Goal: Task Accomplishment & Management: Use online tool/utility

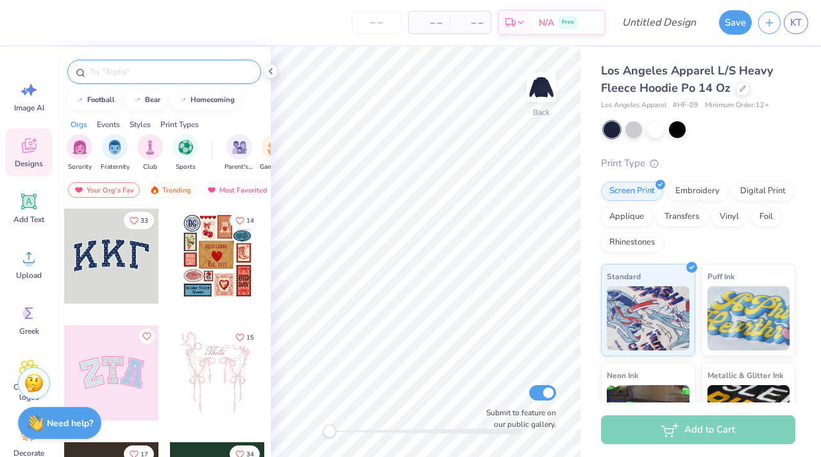
click at [141, 67] on input "text" at bounding box center [170, 71] width 164 height 13
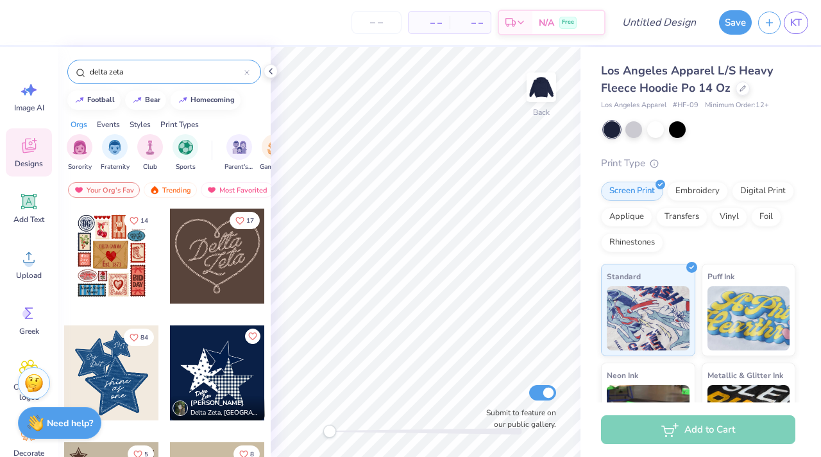
type input "delta zeta"
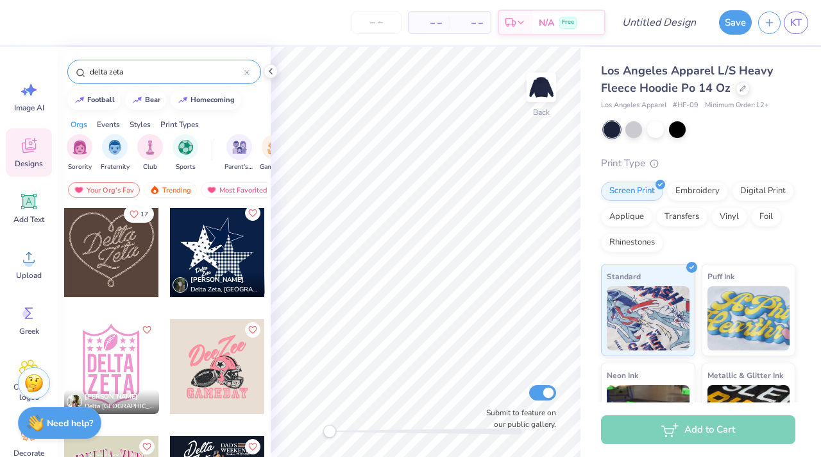
scroll to position [7, 0]
click at [231, 245] on div at bounding box center [217, 248] width 95 height 95
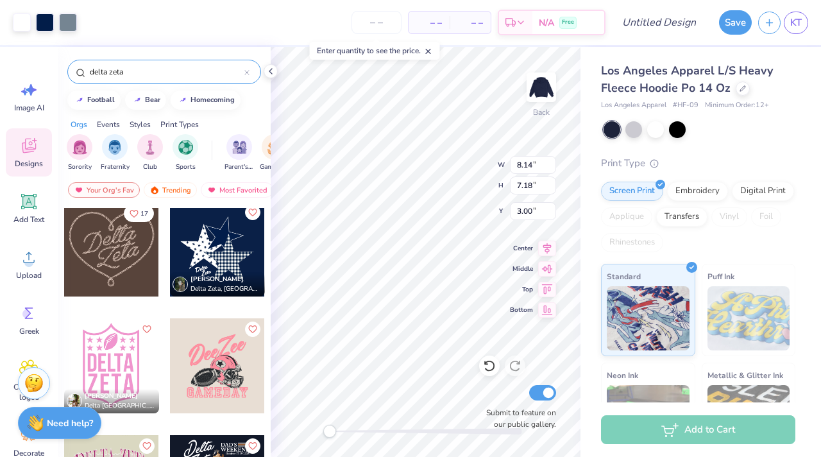
click at [307, 439] on div "Back W 8.14 8.14 " H 7.18 7.18 " Y 3.00 3.00 " Center Middle Top Bottom Submit …" at bounding box center [426, 252] width 310 height 410
click at [551, 84] on img at bounding box center [541, 87] width 51 height 51
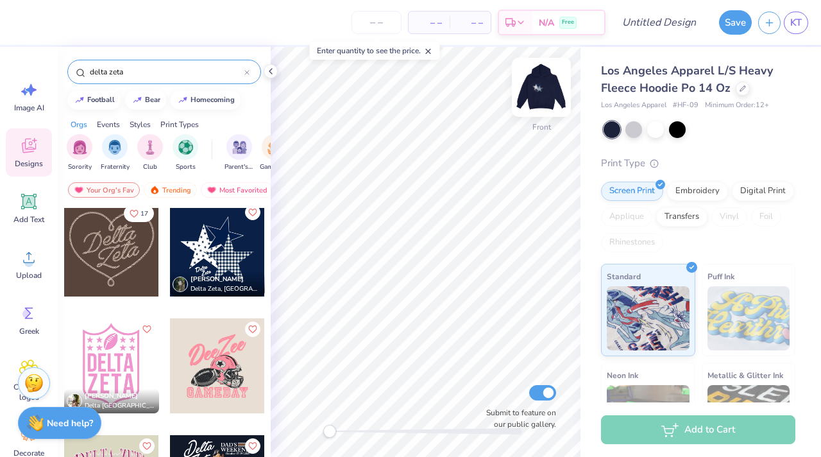
click at [549, 73] on img at bounding box center [541, 87] width 51 height 51
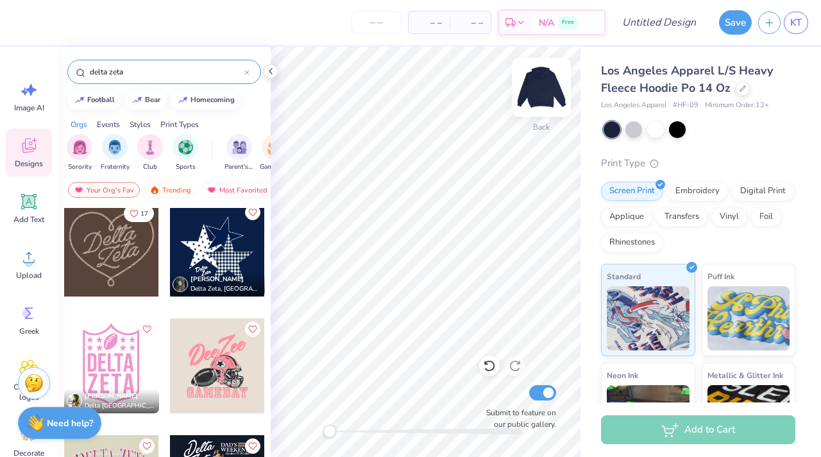
click at [542, 78] on img at bounding box center [541, 87] width 51 height 51
click at [194, 247] on div at bounding box center [217, 248] width 95 height 95
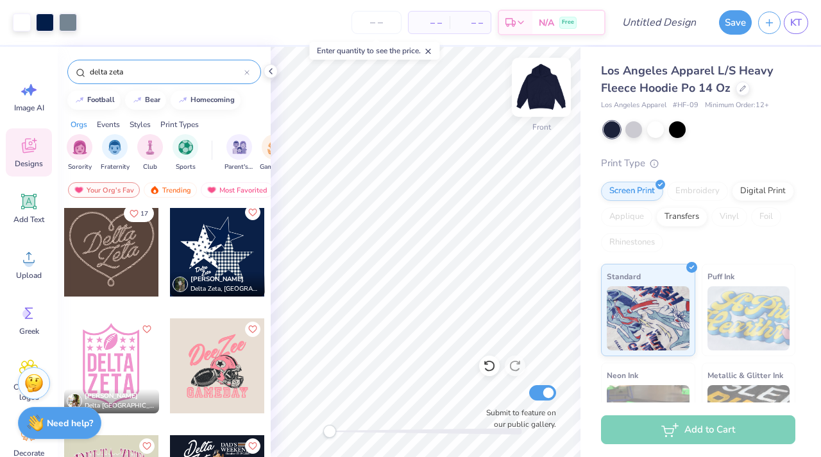
click at [553, 80] on img at bounding box center [541, 87] width 51 height 51
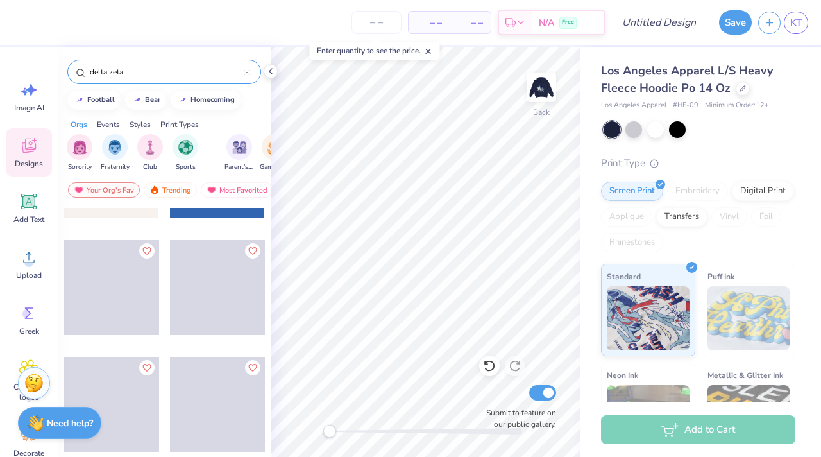
scroll to position [564, 0]
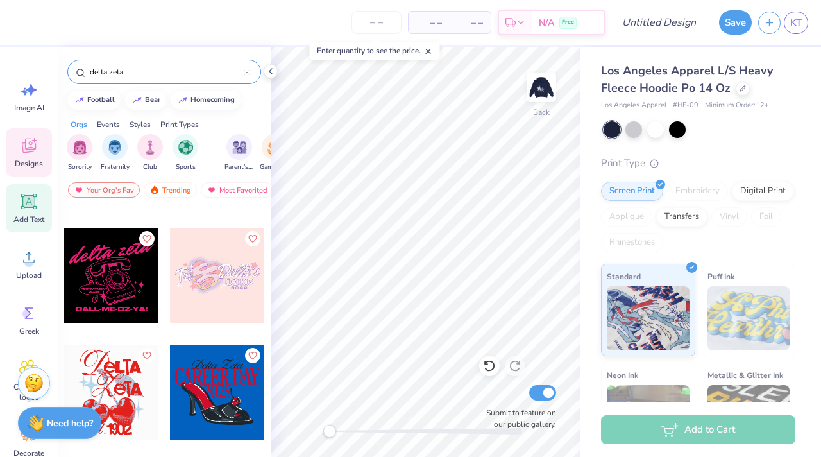
click at [31, 212] on div "Add Text" at bounding box center [29, 208] width 46 height 48
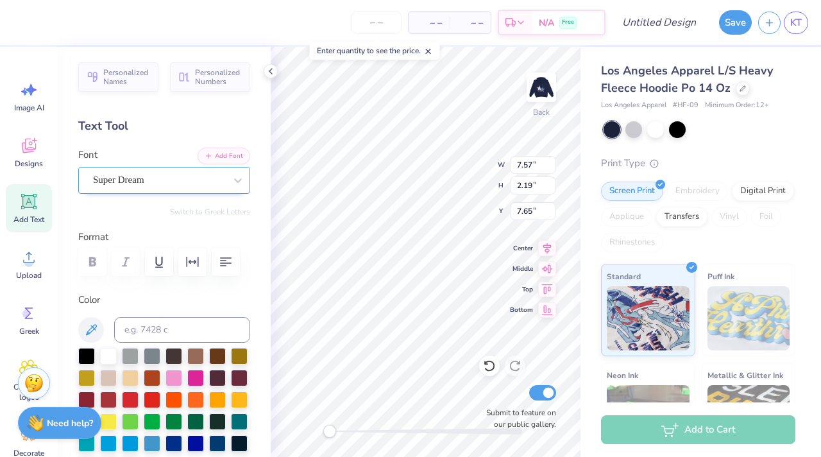
click at [189, 173] on div "Super Dream" at bounding box center [159, 180] width 135 height 20
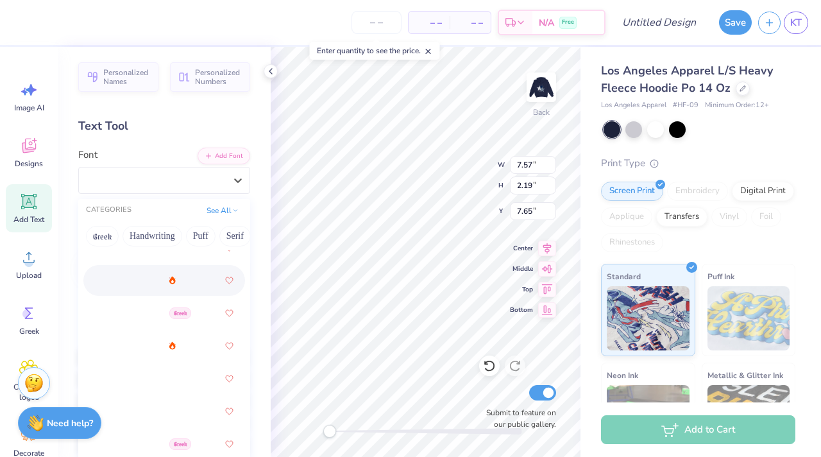
scroll to position [651, 0]
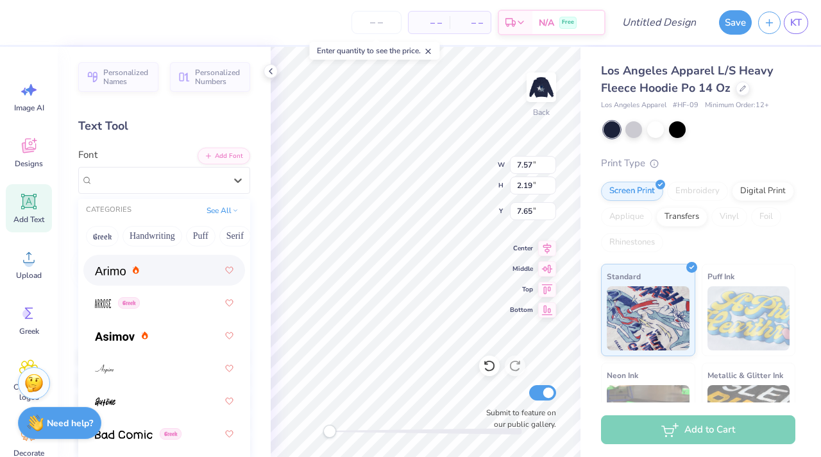
click at [134, 278] on div at bounding box center [164, 269] width 139 height 23
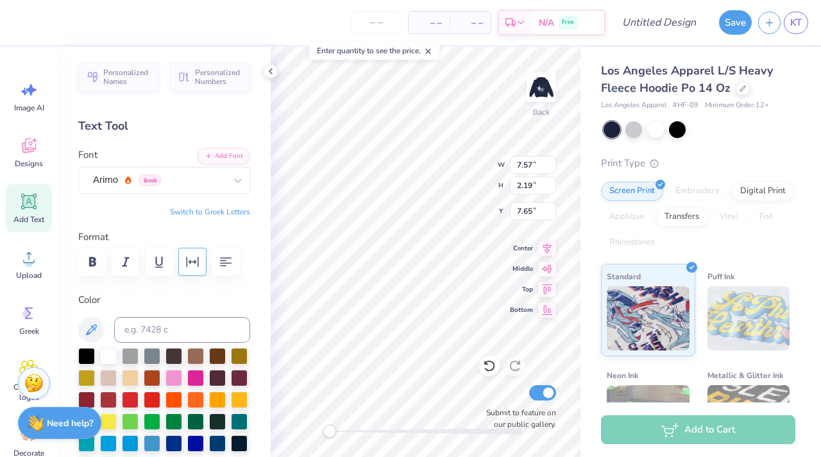
type textarea "T"
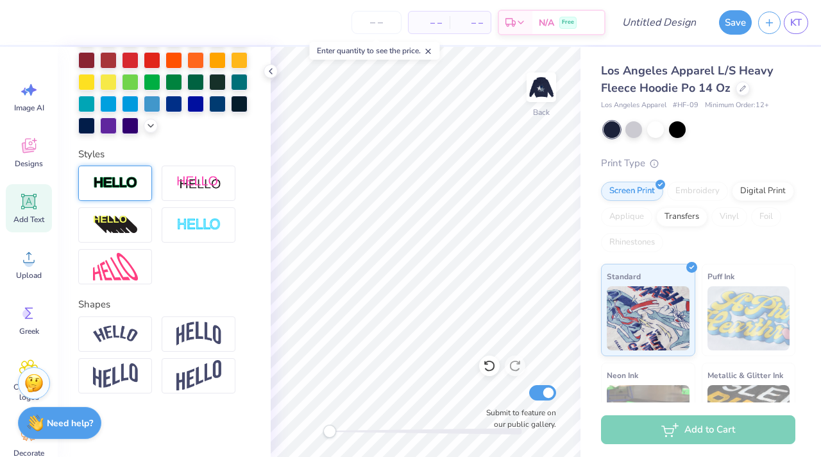
scroll to position [0, 0]
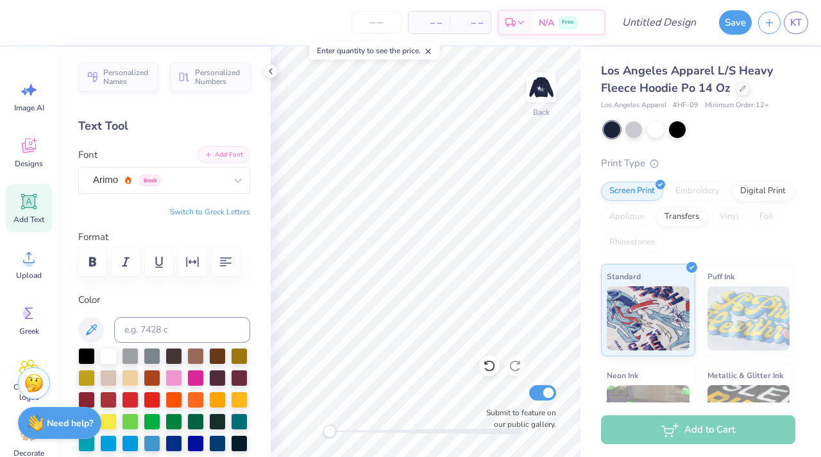
click at [210, 163] on div "Add Font Font Arimo Greek" at bounding box center [164, 170] width 172 height 46
click at [219, 147] on button "Add Font" at bounding box center [224, 154] width 53 height 17
click at [29, 196] on icon at bounding box center [29, 202] width 12 height 12
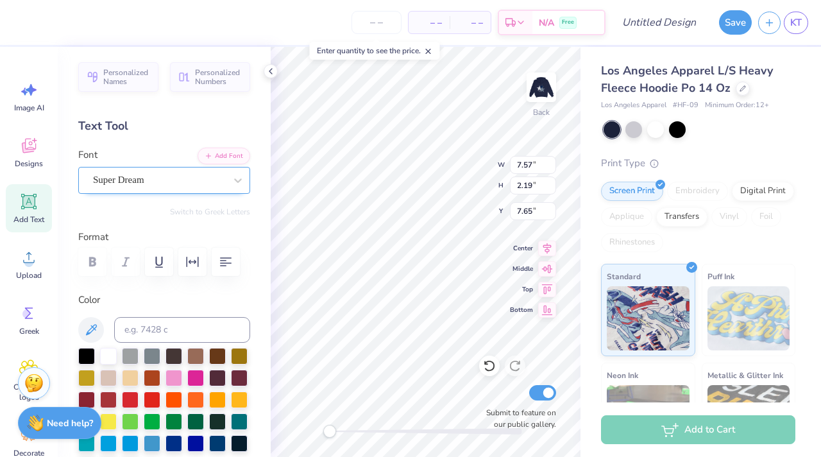
click at [203, 176] on div "Super Dream" at bounding box center [159, 180] width 135 height 20
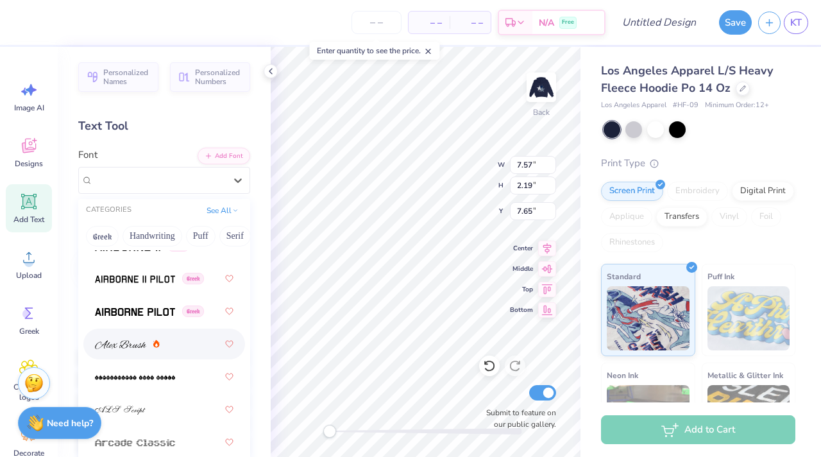
scroll to position [417, 0]
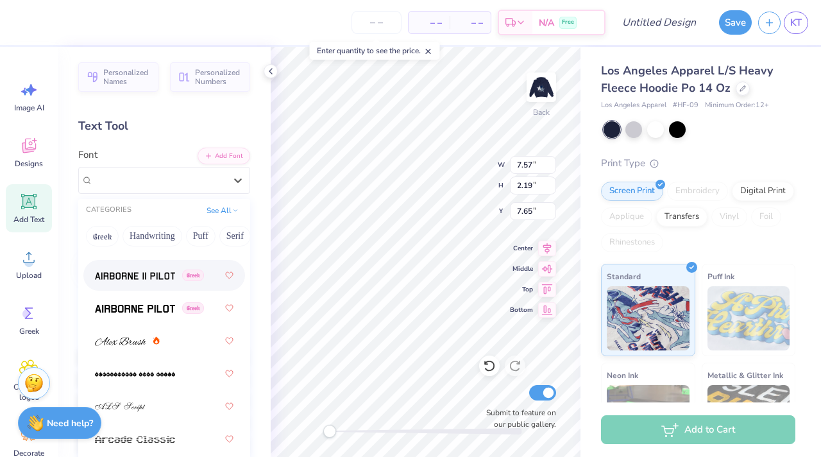
click at [169, 282] on span at bounding box center [135, 275] width 80 height 13
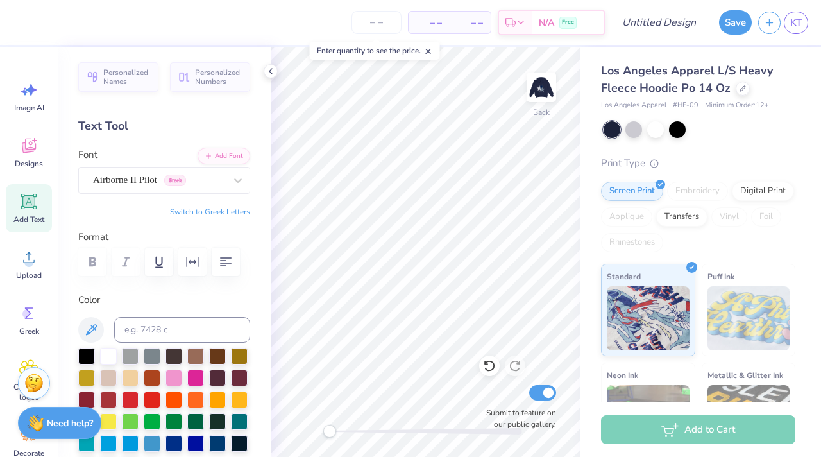
click at [206, 194] on div "Personalized Names Personalized Numbers Text Tool Add Font Font Airborne II Pil…" at bounding box center [164, 252] width 213 height 410
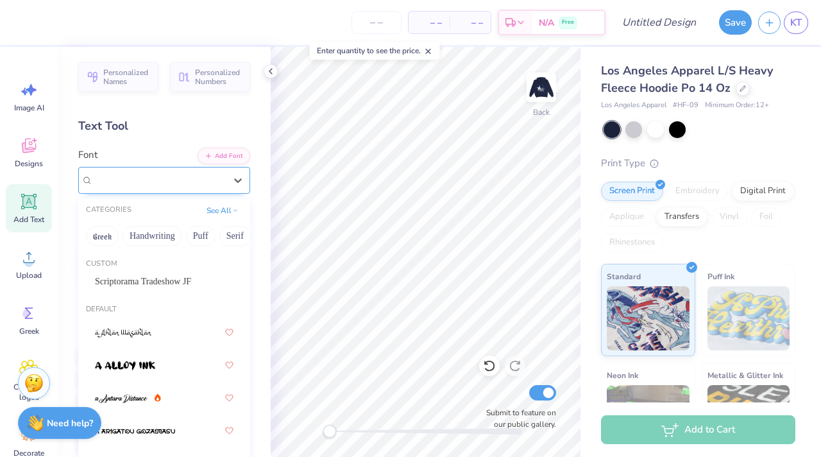
click at [205, 185] on div "Airborne II Pilot Greek" at bounding box center [159, 180] width 135 height 20
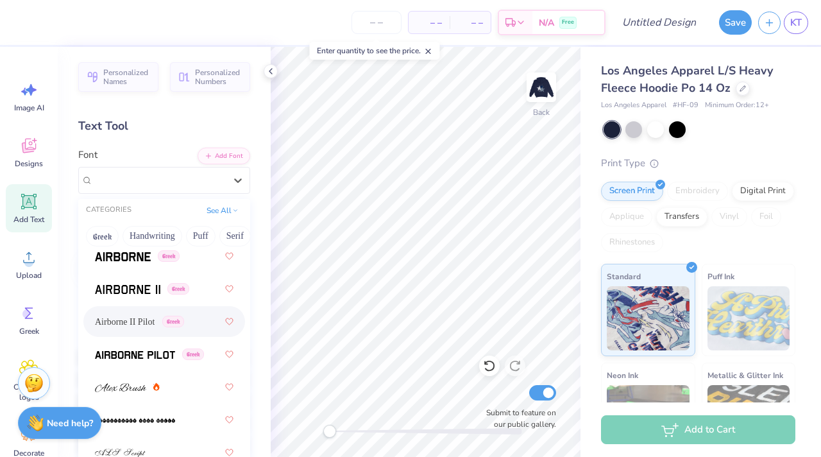
scroll to position [371, 0]
click at [155, 315] on span "Airborne II Pilot" at bounding box center [125, 320] width 60 height 13
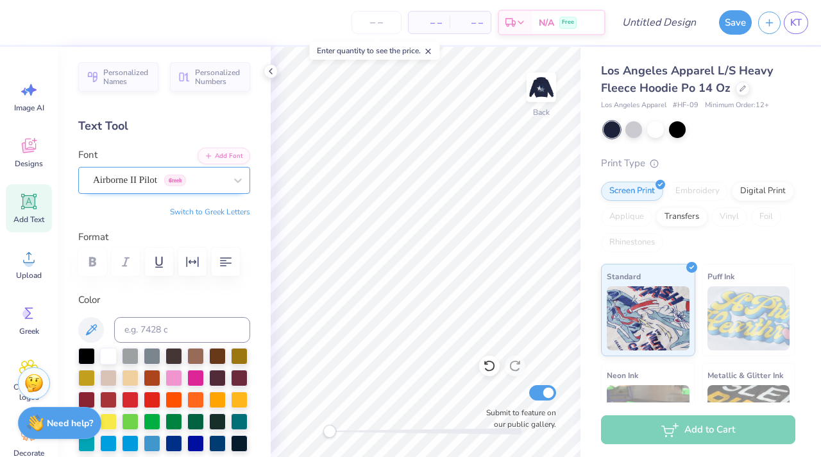
click at [172, 170] on div "Airborne II Pilot Greek" at bounding box center [159, 180] width 135 height 20
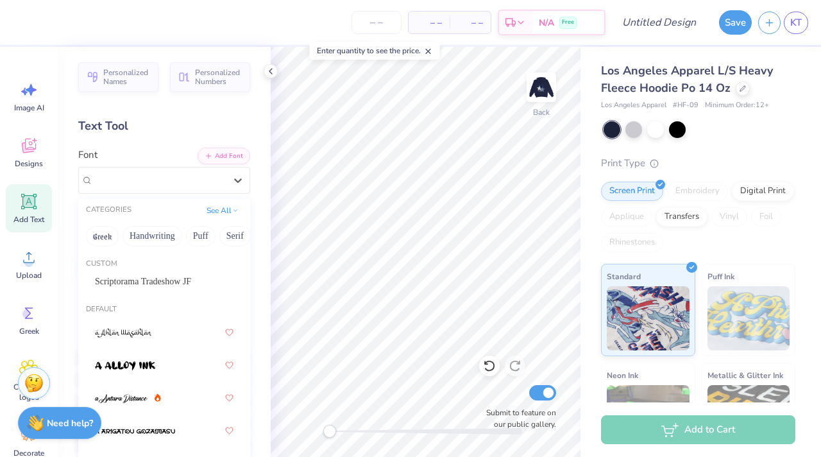
click at [29, 207] on icon at bounding box center [28, 201] width 15 height 15
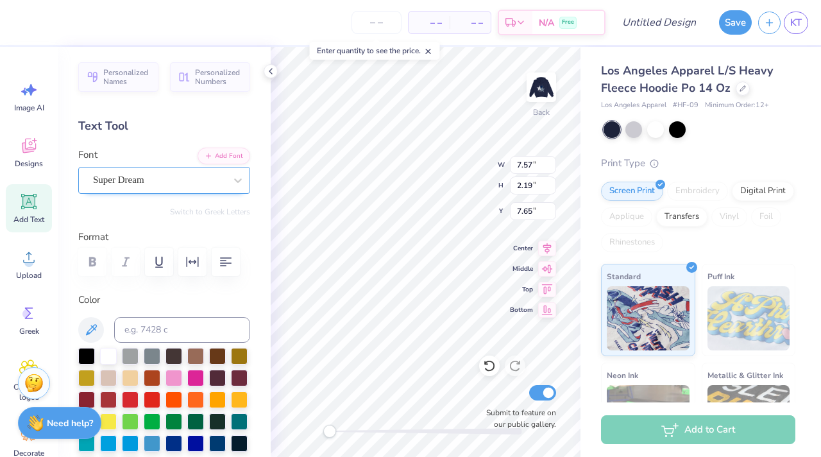
click at [157, 183] on div "Super Dream" at bounding box center [159, 180] width 135 height 20
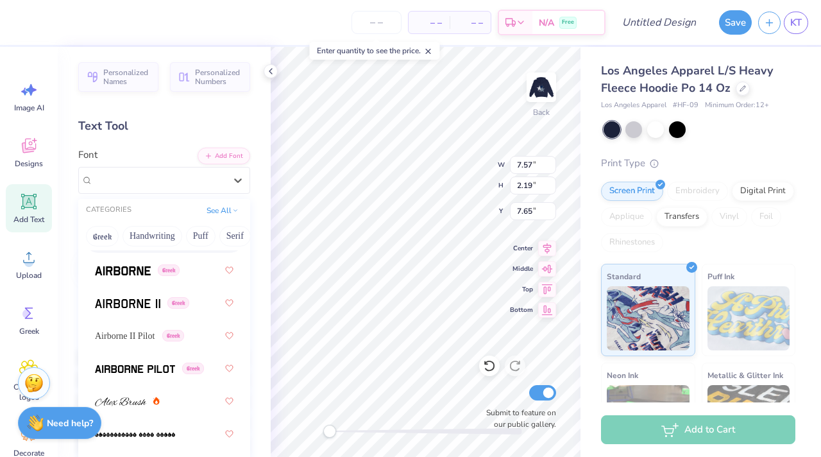
scroll to position [357, 0]
click at [153, 340] on span "Airborne II Pilot" at bounding box center [125, 334] width 60 height 13
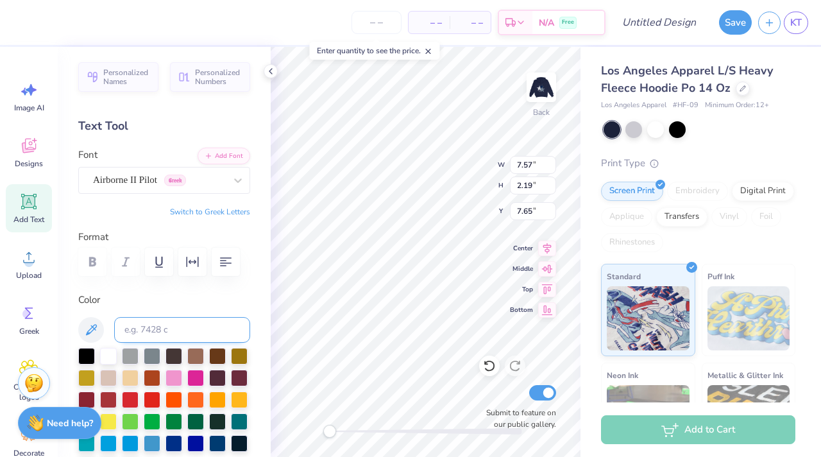
scroll to position [1, 0]
type textarea "love that is Ever steadfast"
type input "13.93"
type input "3.34"
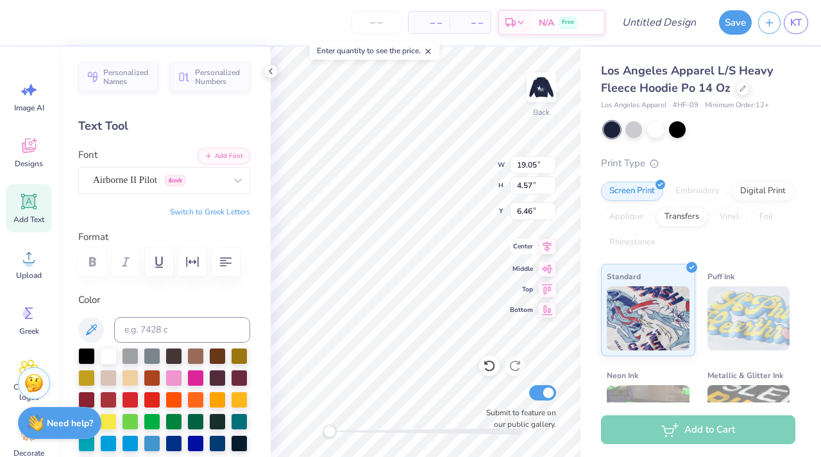
type input "7.69"
type input "7.89"
type input "1.89"
type input "4.72"
click at [36, 146] on icon at bounding box center [28, 145] width 19 height 19
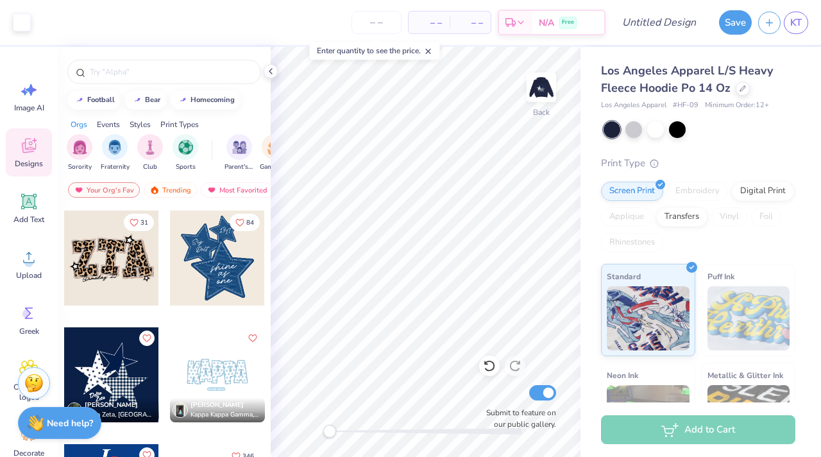
scroll to position [1050, 0]
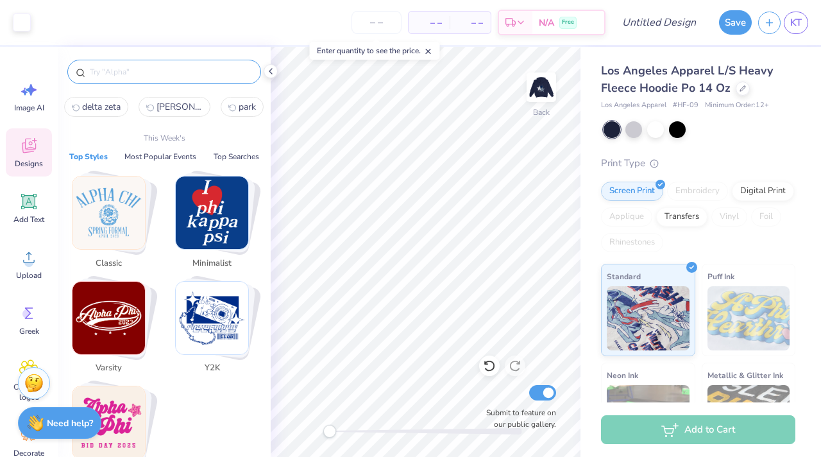
click at [181, 70] on input "text" at bounding box center [170, 71] width 164 height 13
click at [117, 114] on button "delta zeta" at bounding box center [96, 107] width 64 height 20
type input "delta zeta"
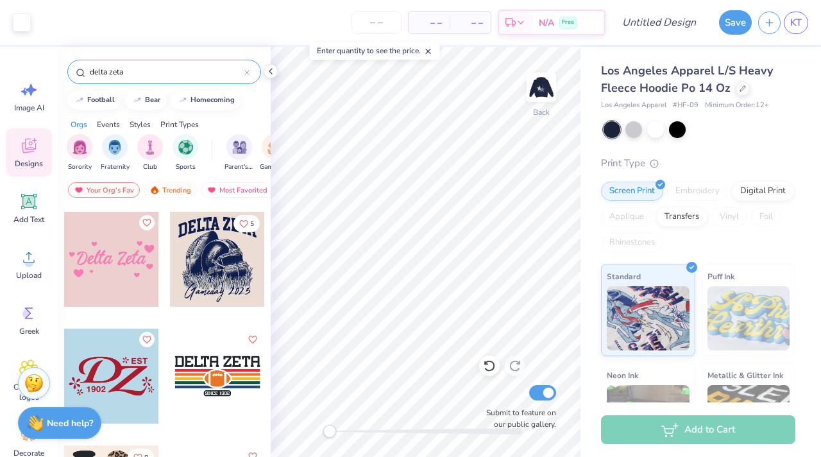
scroll to position [2704, 0]
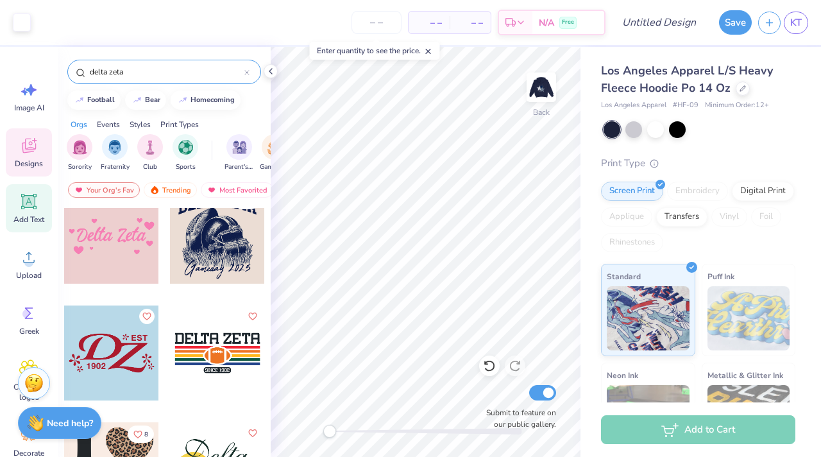
click at [26, 217] on span "Add Text" at bounding box center [28, 219] width 31 height 10
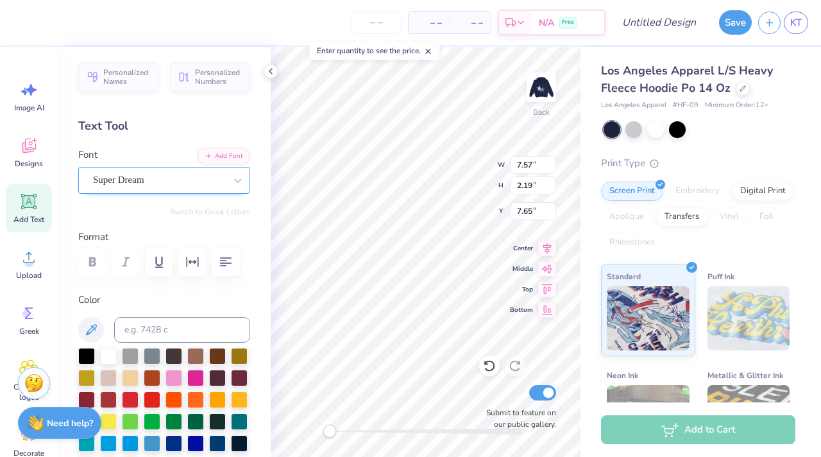
click at [184, 178] on div "Super Dream" at bounding box center [159, 180] width 135 height 20
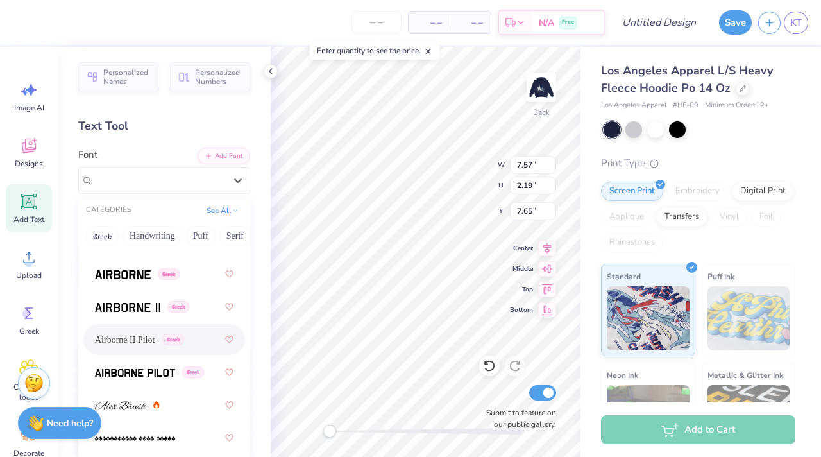
scroll to position [365, 0]
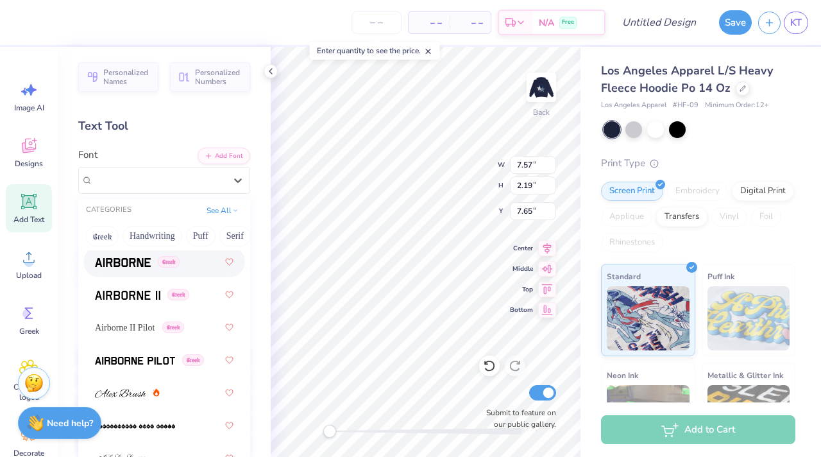
click at [143, 265] on img at bounding box center [123, 262] width 56 height 9
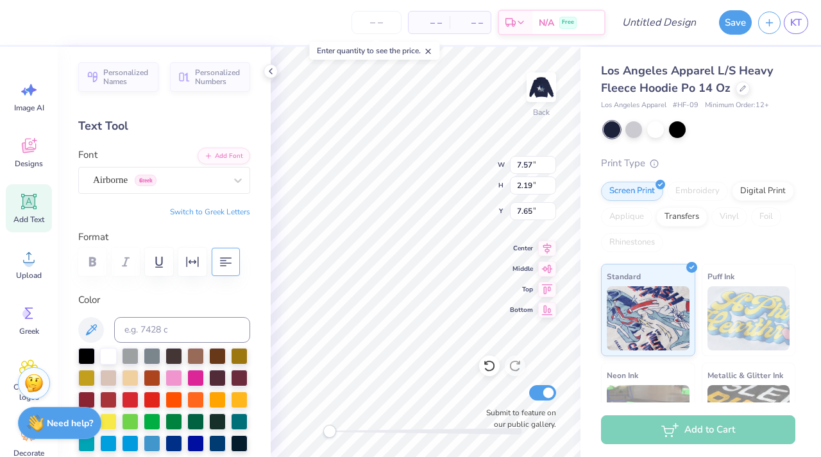
type textarea "1902"
click at [548, 273] on div "Back W 6.54 6.54 " H 2.29 2.29 " Y 7.60 7.60 " Center Middle Top Bottom Submit …" at bounding box center [426, 252] width 310 height 410
type input "13.99"
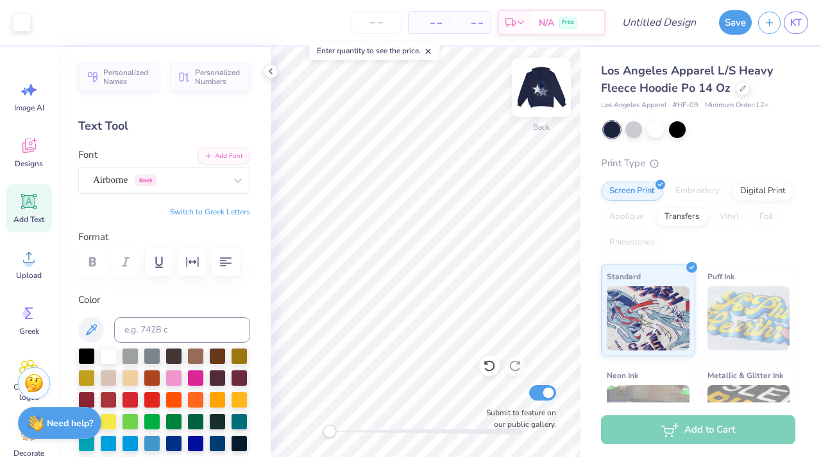
click at [536, 105] on img at bounding box center [541, 87] width 51 height 51
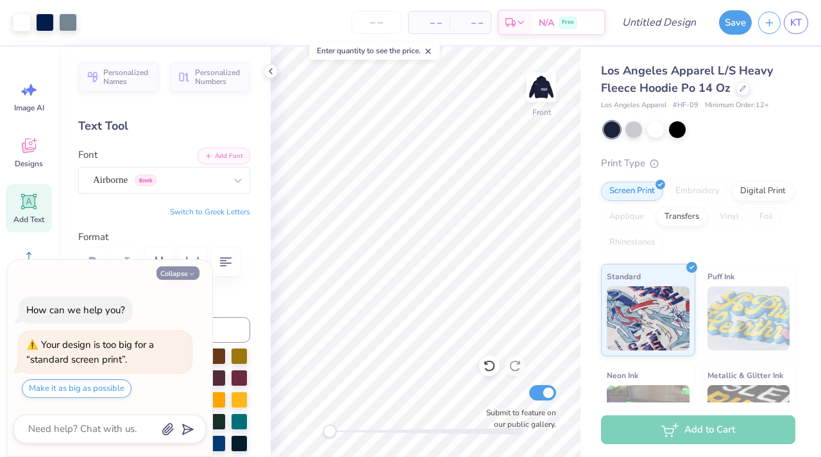
click at [191, 268] on button "Collapse" at bounding box center [177, 272] width 43 height 13
type textarea "x"
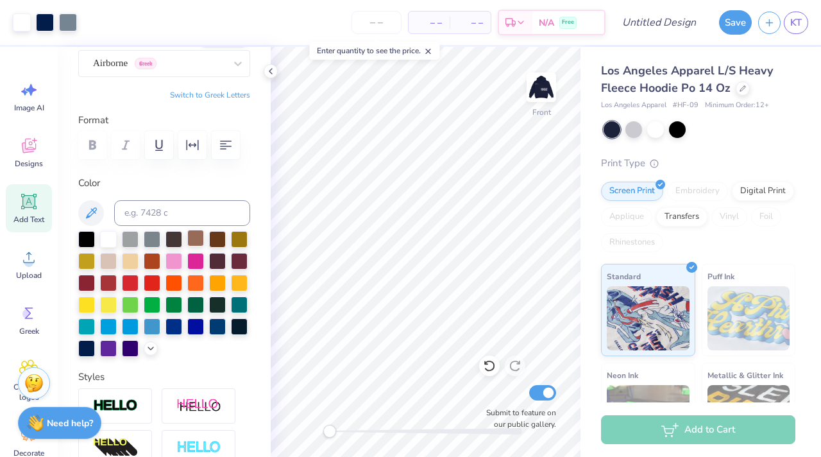
scroll to position [117, 0]
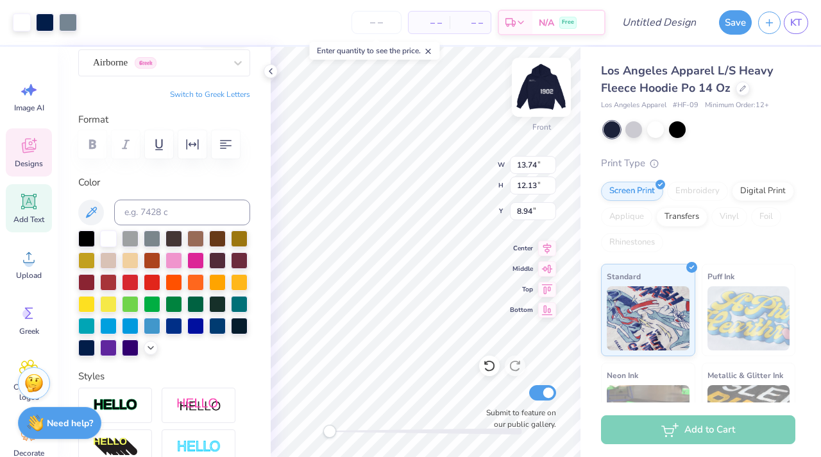
click at [539, 86] on img at bounding box center [541, 87] width 51 height 51
type input "13.49"
type input "11.91"
type input "5.05"
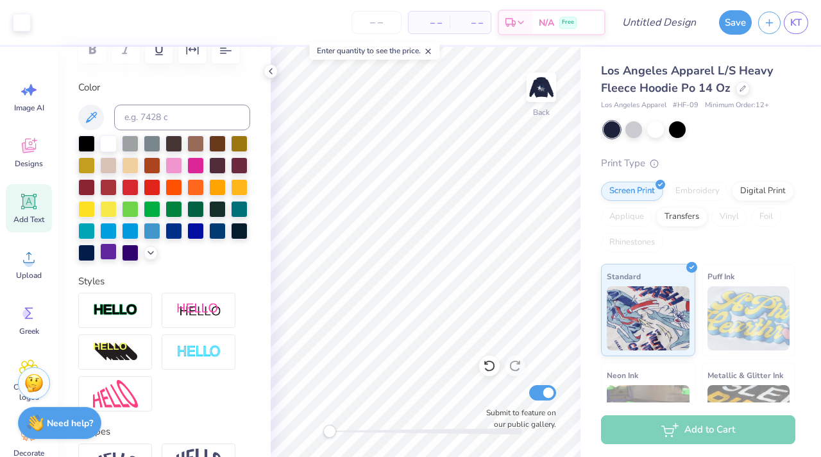
scroll to position [190, 0]
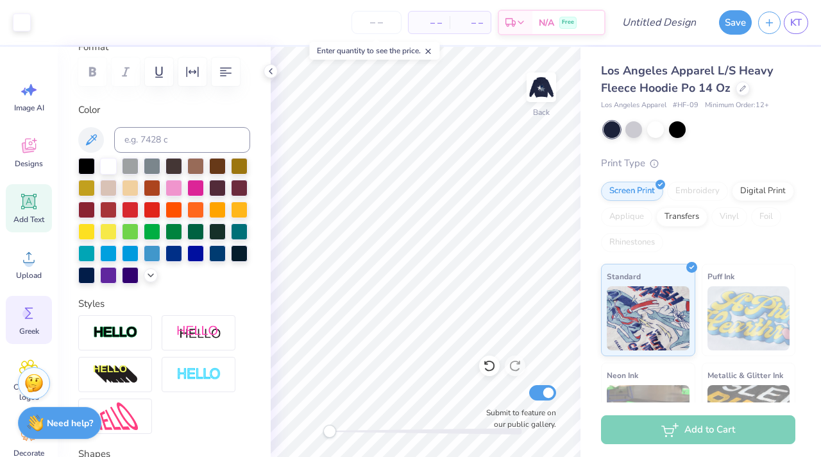
click at [30, 312] on circle at bounding box center [26, 313] width 9 height 9
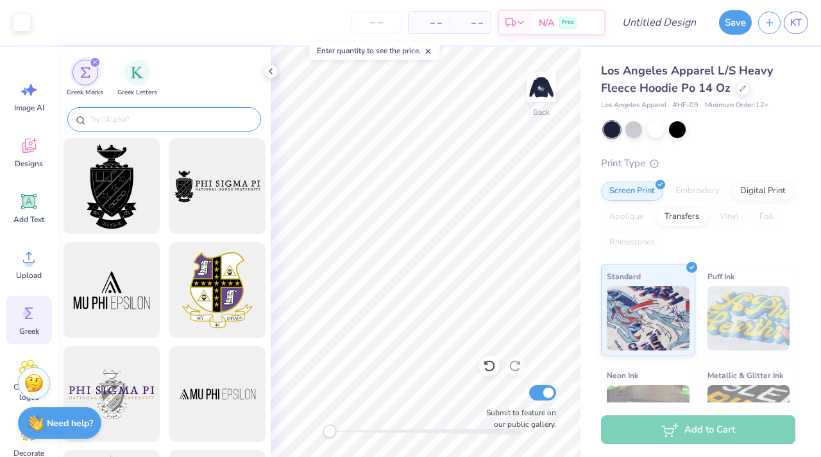
click at [185, 113] on input "text" at bounding box center [170, 119] width 164 height 13
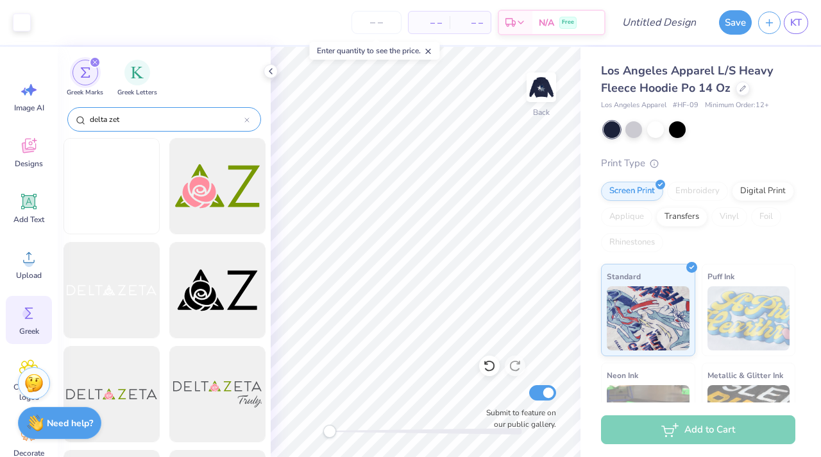
type input "delta zeta"
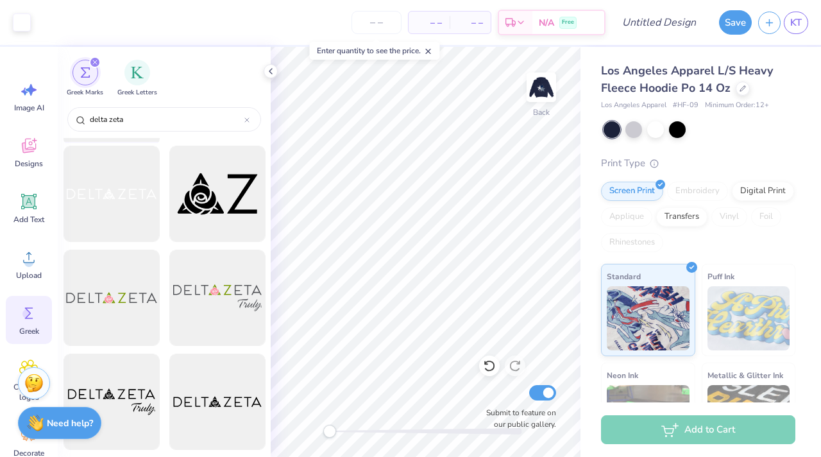
scroll to position [0, 0]
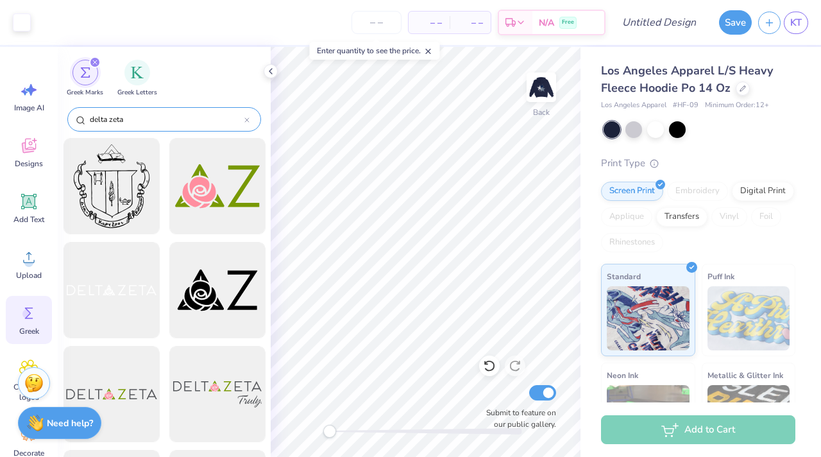
click at [248, 119] on icon at bounding box center [247, 120] width 4 height 4
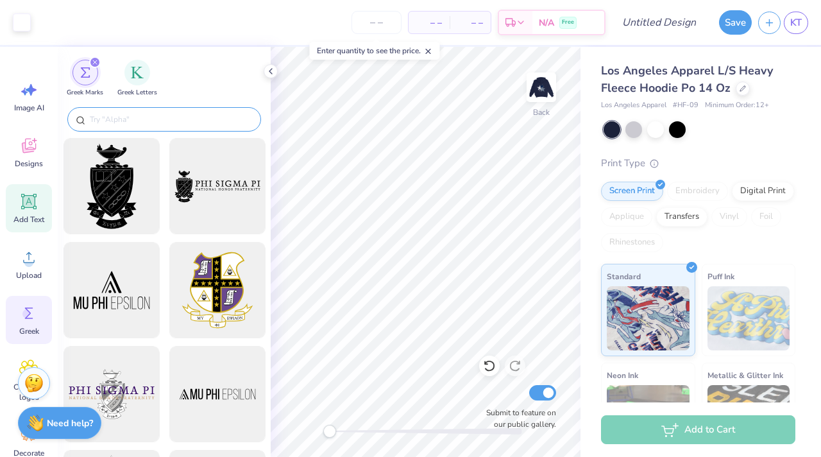
click at [40, 201] on div "Add Text" at bounding box center [29, 208] width 46 height 48
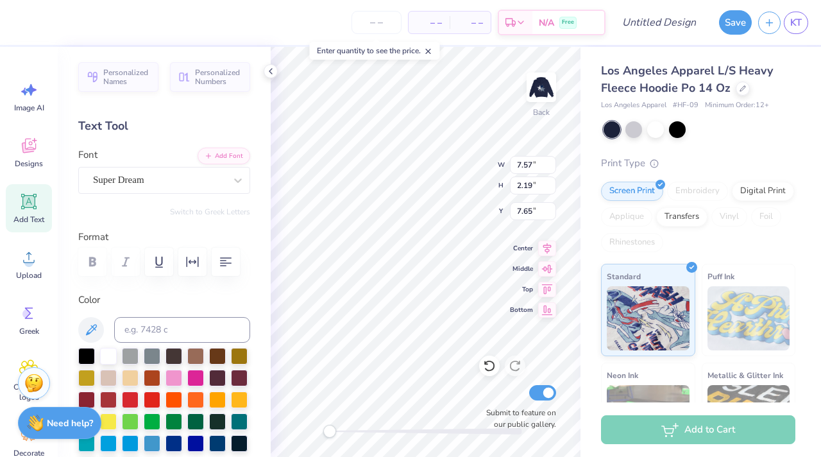
click at [0, 179] on div "Image AI Designs Add Text Upload Greek Clipart & logos Decorate" at bounding box center [29, 252] width 58 height 410
click at [15, 171] on div "Designs" at bounding box center [29, 152] width 46 height 48
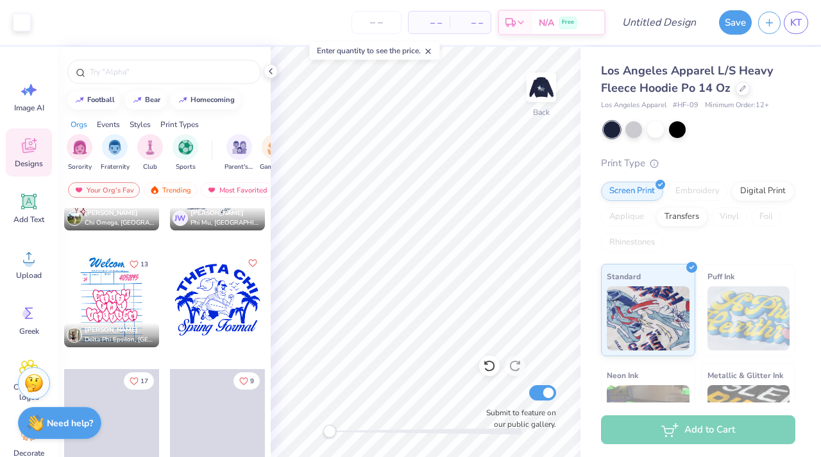
scroll to position [6376, 0]
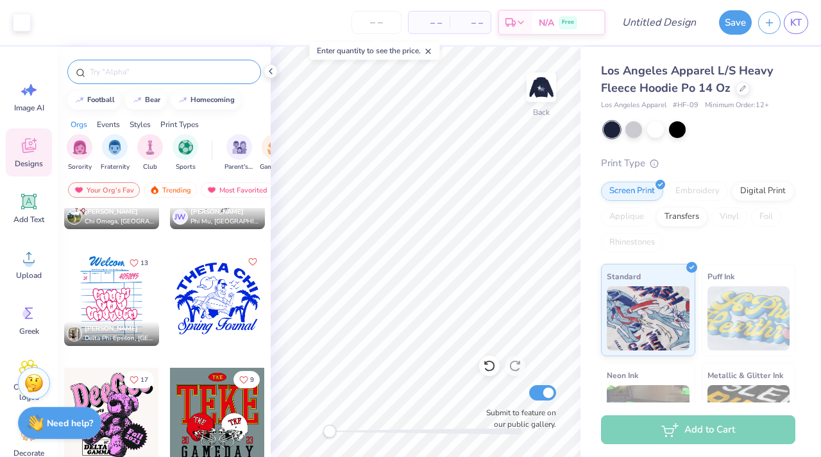
click at [151, 67] on input "text" at bounding box center [170, 71] width 164 height 13
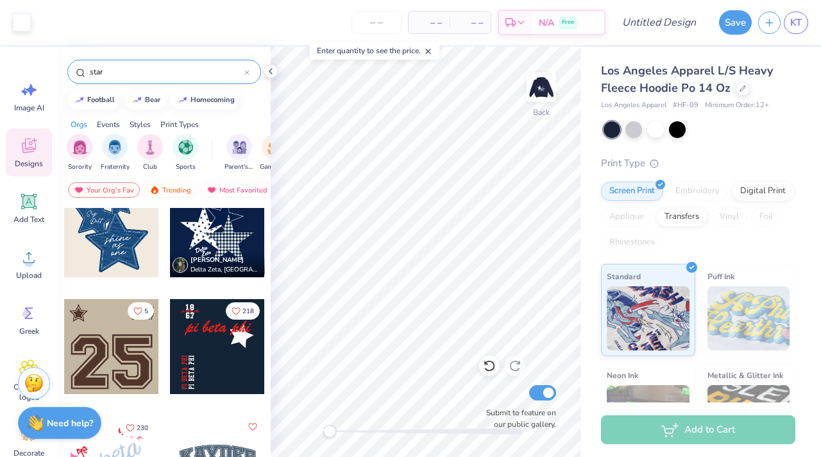
scroll to position [144, 0]
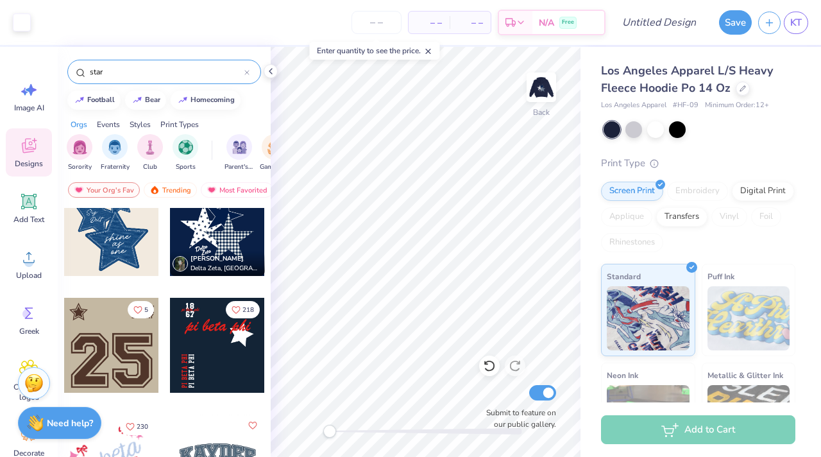
type input "star"
click at [121, 252] on div at bounding box center [111, 228] width 95 height 95
type input "7.27"
type input "8.49"
type input "8.47"
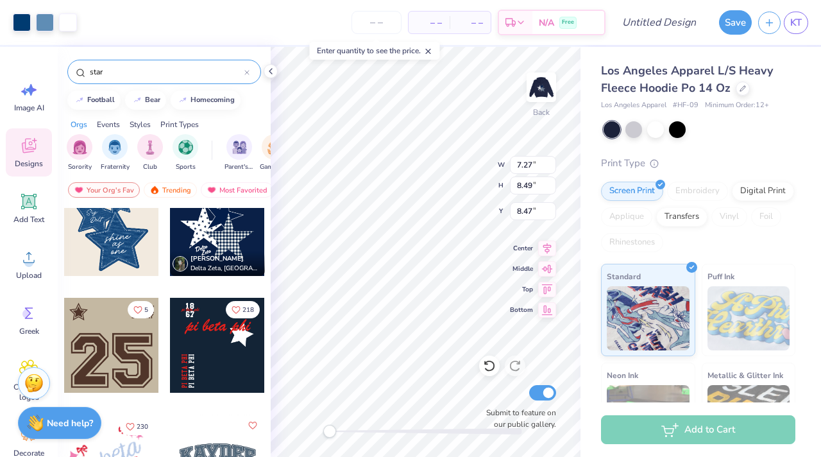
type input "9.63"
type input "11.25"
type input "5.71"
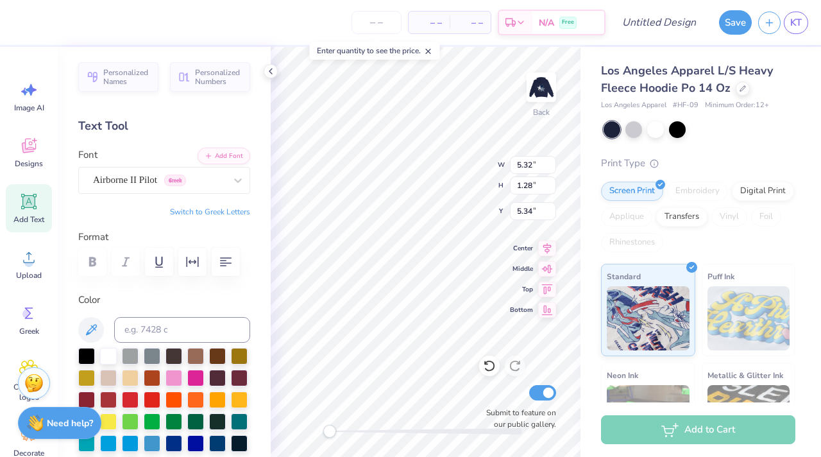
type input "9.63"
type input "11.25"
type input "5.71"
type input "5.32"
type input "1.28"
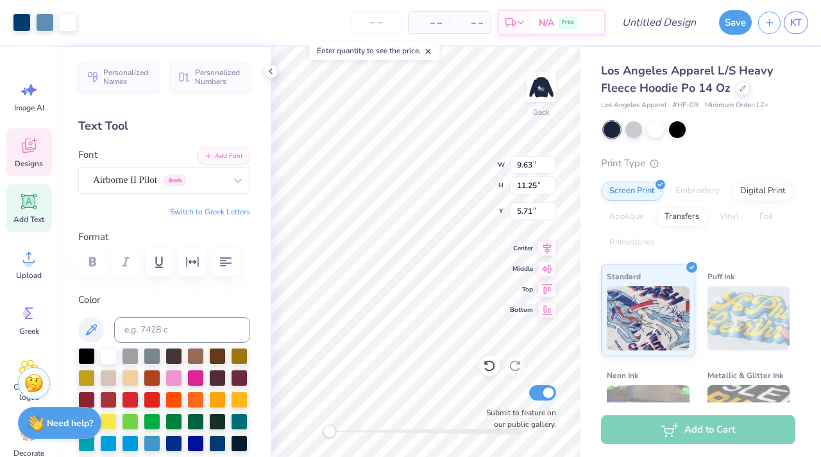
type input "5.34"
type input "9.63"
type input "11.25"
type input "5.75"
click at [88, 415] on strong "Need help?" at bounding box center [70, 421] width 46 height 12
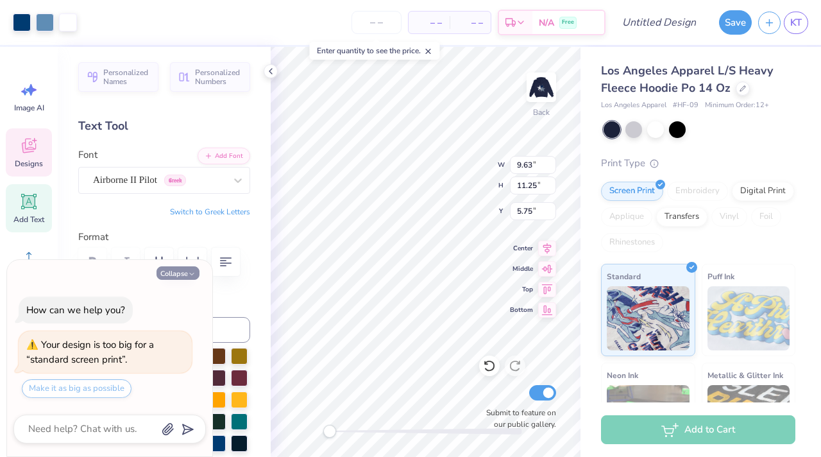
click at [189, 276] on icon "button" at bounding box center [192, 274] width 8 height 8
type textarea "x"
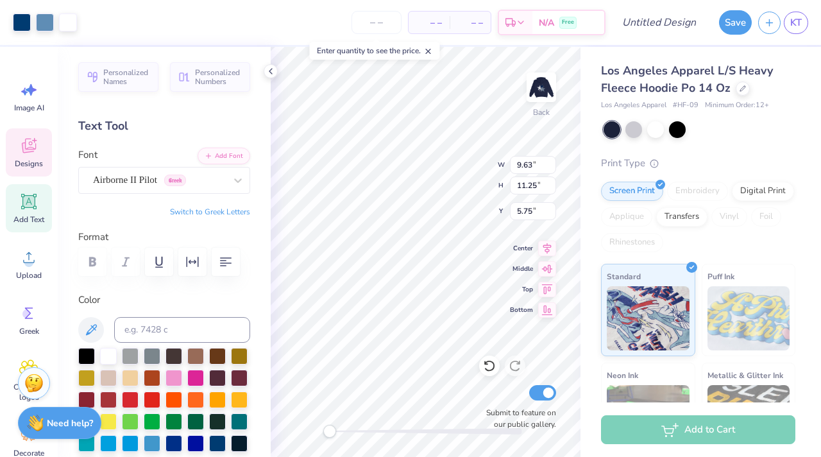
type input "9.91"
type input "3.47"
type input "12.81"
type input "9.63"
type input "11.25"
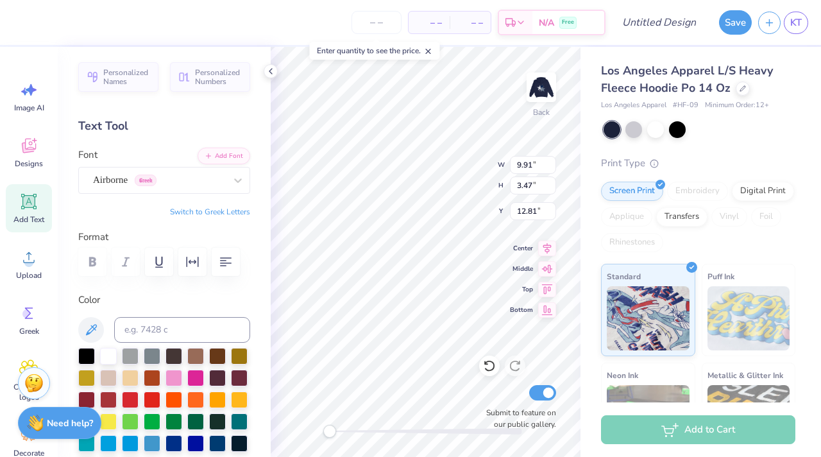
type input "5.75"
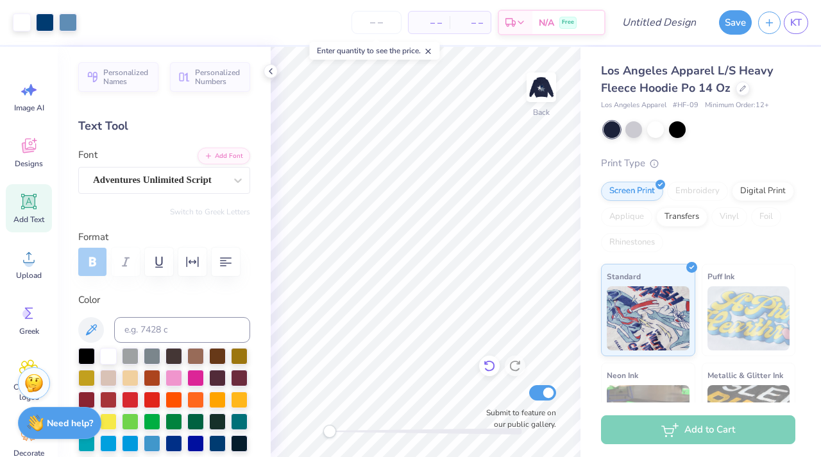
click at [491, 369] on icon at bounding box center [488, 366] width 11 height 12
click at [488, 359] on icon at bounding box center [489, 365] width 13 height 13
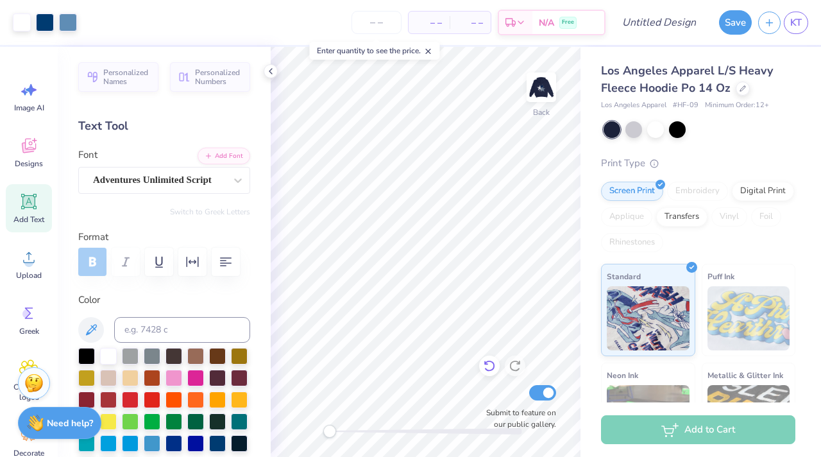
click at [488, 359] on icon at bounding box center [489, 365] width 13 height 13
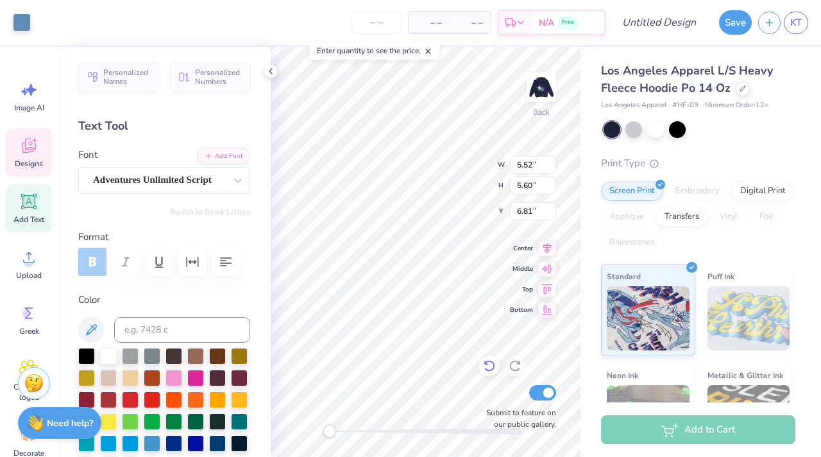
type input "1.43"
type input "0.90"
type input "8.81"
type textarea "Delta"
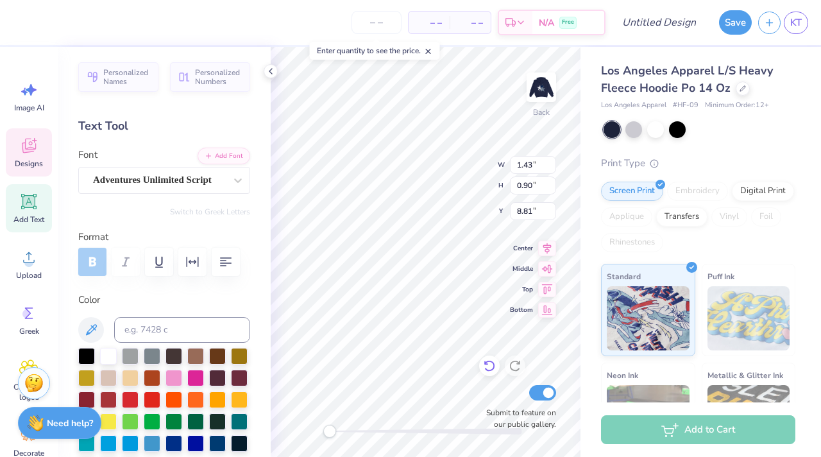
scroll to position [1, 0]
type input "7.57"
type input "7.37"
type input "9.23"
type input "5.12"
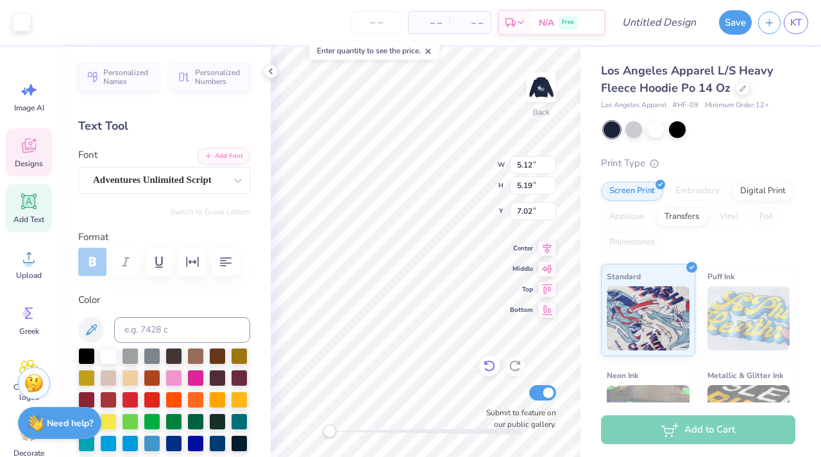
type input "5.19"
type input "7.02"
type input "5.52"
type input "5.60"
type input "7.00"
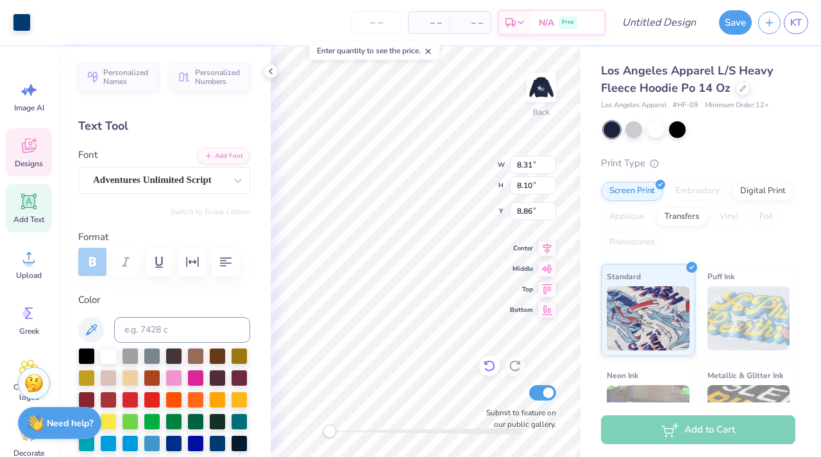
type input "5.52"
type input "5.60"
type input "7.00"
type input "2.15"
type input "0.80"
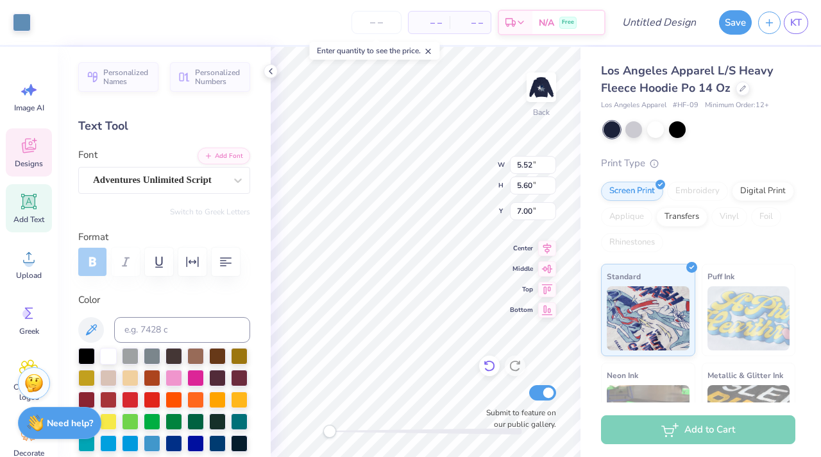
type input "8.75"
type input "8.31"
type input "8.10"
type input "8.90"
type input "2.15"
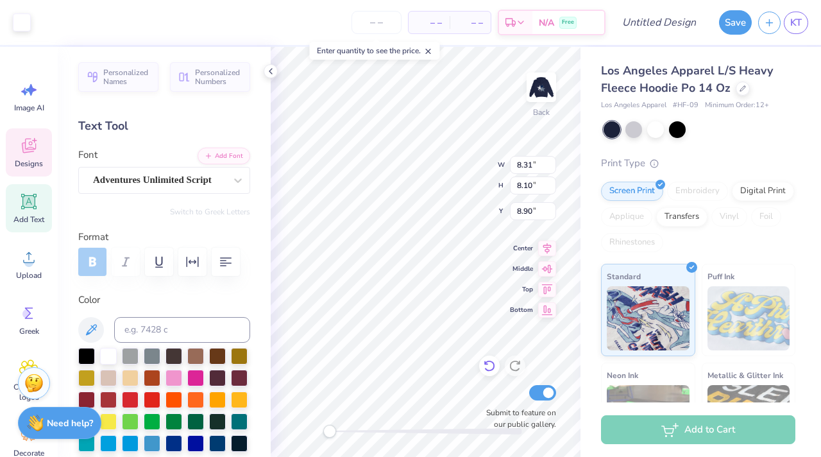
type input "0.80"
type input "8.75"
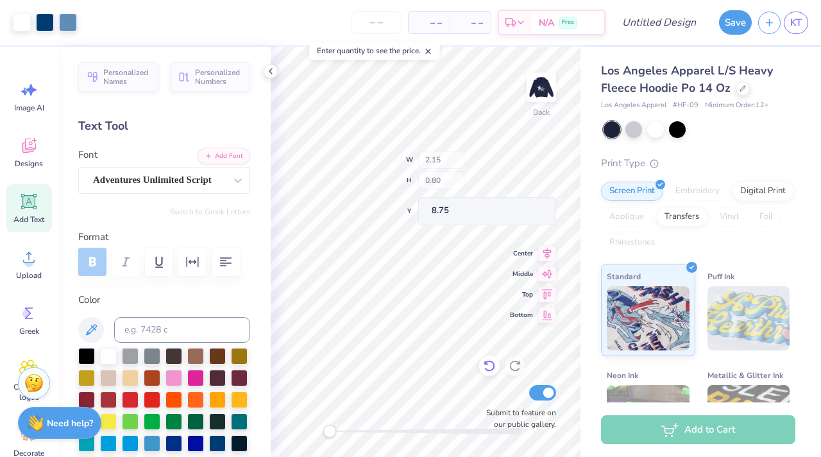
type input "0.77"
type input "0.83"
type input "7.35"
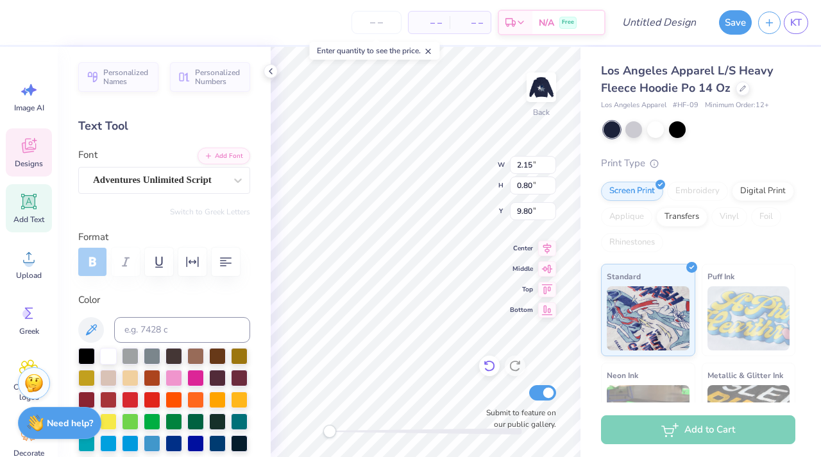
type textarea "Delta Zeta"
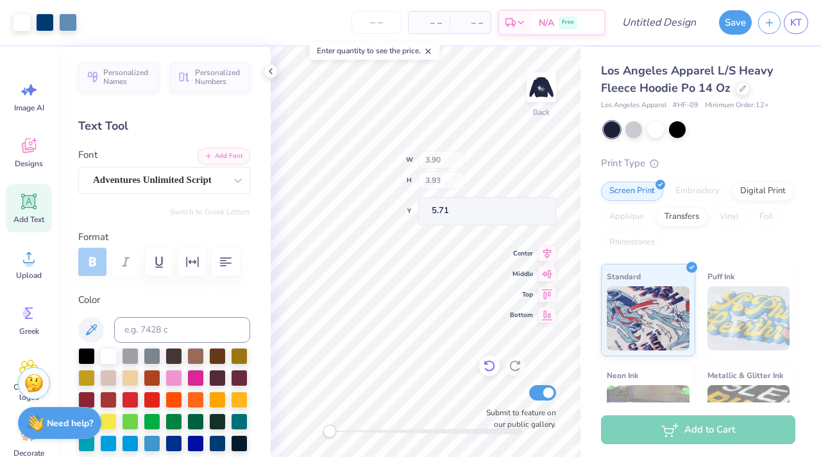
type input "3.90"
type input "3.93"
type input "5.71"
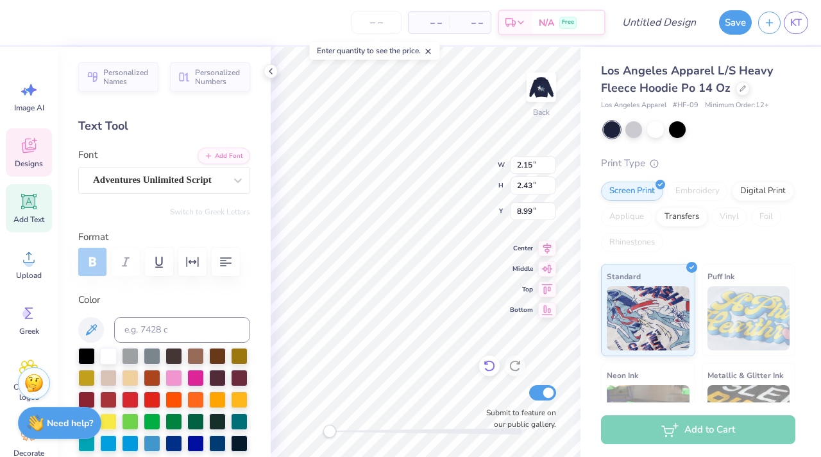
scroll to position [1, 0]
type textarea "D"
type textarea "Zeta"
type input "5.52"
type input "5.60"
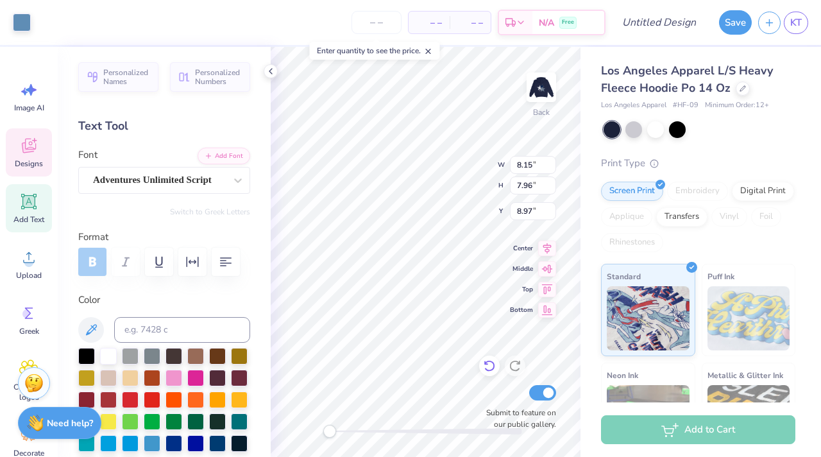
type input "7.00"
type input "0.77"
type input "0.83"
type input "7.35"
type textarea "02"
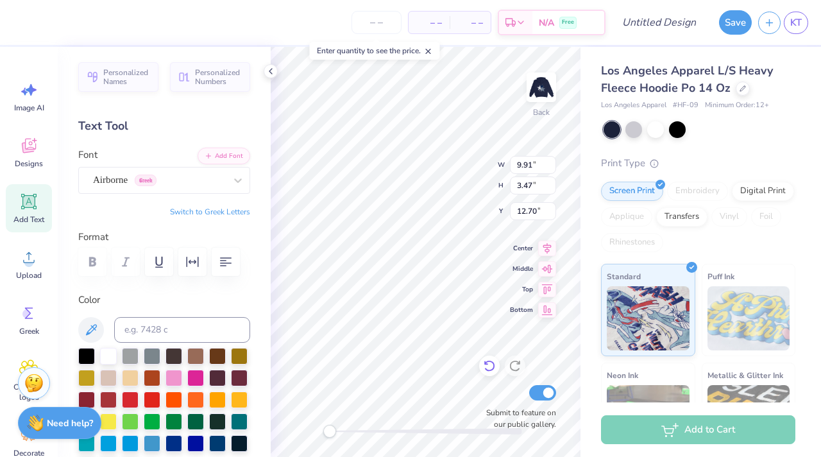
type input "12.70"
click at [28, 124] on div "Image AI Designs Add Text Upload Greek Clipart & logos Decorate" at bounding box center [29, 268] width 46 height 393
click at [29, 144] on icon at bounding box center [29, 146] width 14 height 15
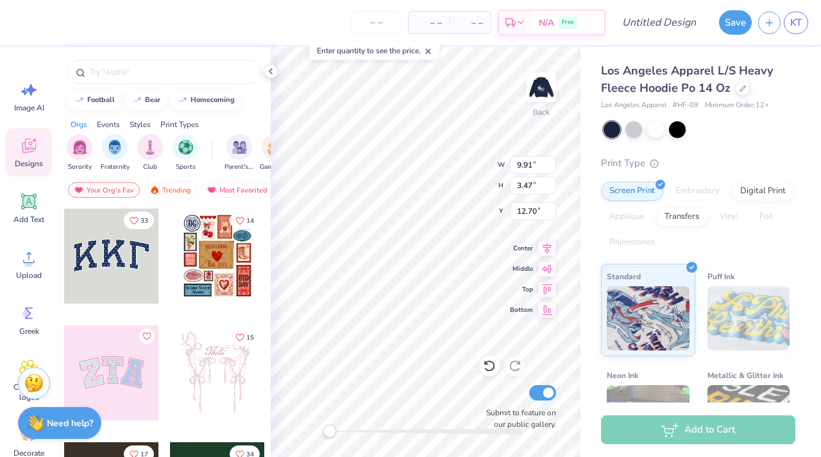
type input "5.52"
type input "5.60"
type input "7.00"
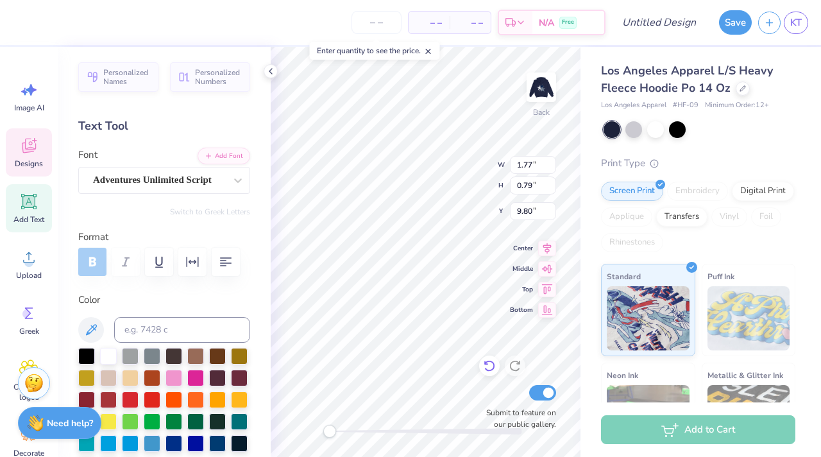
type input "5.62"
type input "5.69"
type input "6.76"
type input "3.55"
type input "3.58"
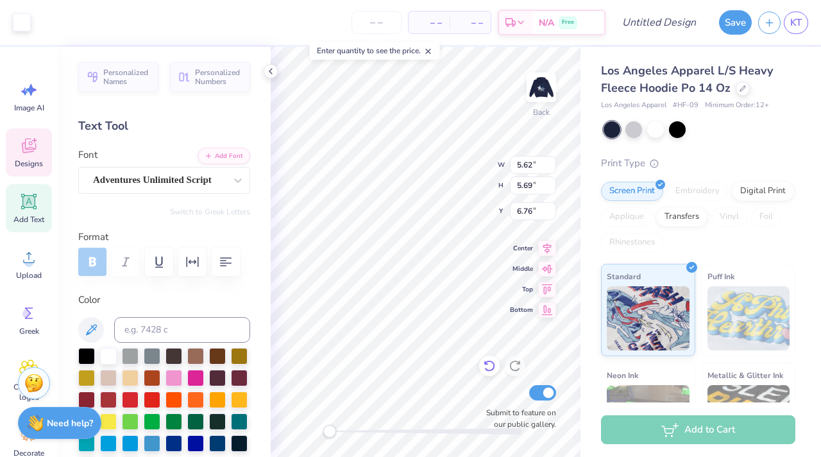
type input "5.88"
type input "3.82"
type input "3.86"
type input "5.94"
click at [27, 144] on icon at bounding box center [28, 145] width 19 height 19
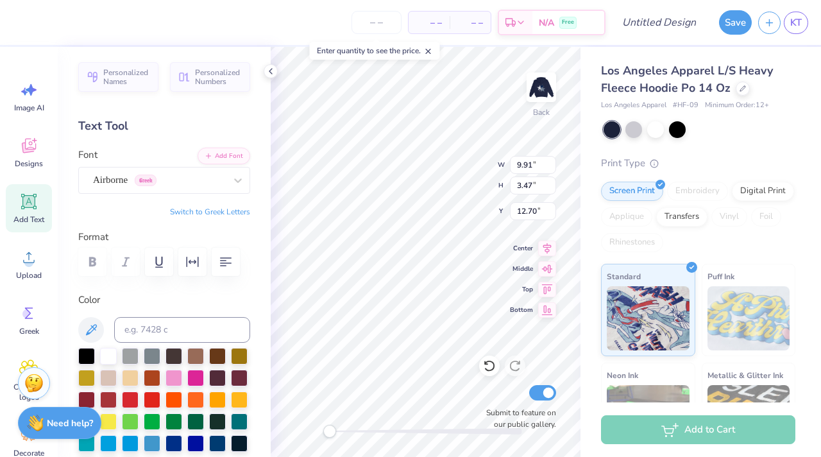
scroll to position [0, 0]
click at [197, 179] on div "Airborne Greek" at bounding box center [159, 180] width 135 height 20
click at [483, 293] on div "Back W 9.91 9.91 " H 3.47 3.47 " Y 12.70 12.70 " Center Middle Top Bottom Submi…" at bounding box center [426, 252] width 310 height 410
click at [521, 289] on div "Back W 9.91 9.91 " H 3.47 3.47 " Y 12.70 12.70 " Center Middle Top Bottom Submi…" at bounding box center [426, 252] width 310 height 410
click at [133, 172] on div at bounding box center [159, 179] width 132 height 17
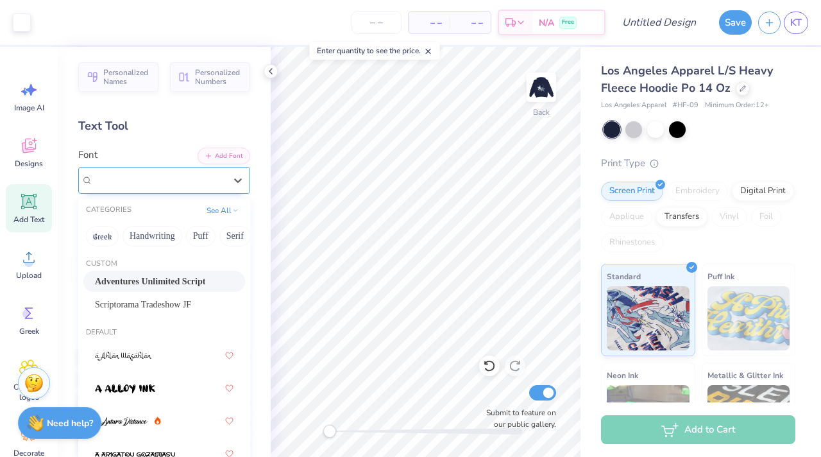
click at [215, 175] on div "Airborne Greek" at bounding box center [159, 179] width 132 height 15
click at [237, 187] on div at bounding box center [237, 180] width 23 height 23
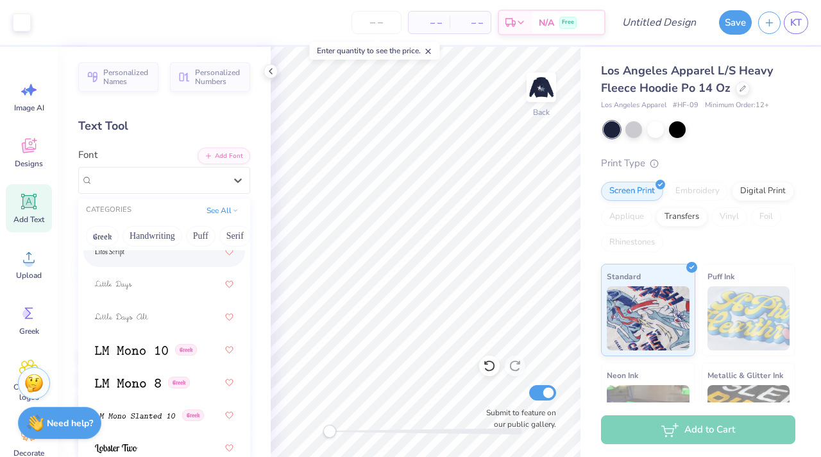
scroll to position [6155, 0]
click at [166, 287] on div at bounding box center [164, 283] width 139 height 23
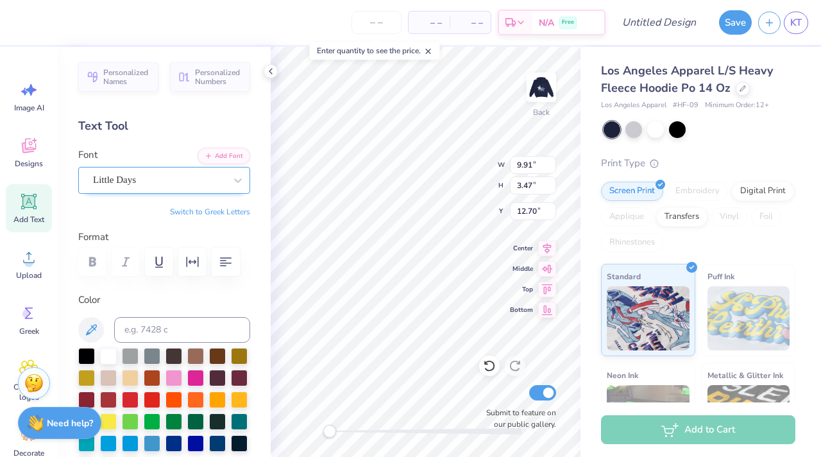
click at [171, 185] on div "Little Days" at bounding box center [159, 180] width 135 height 20
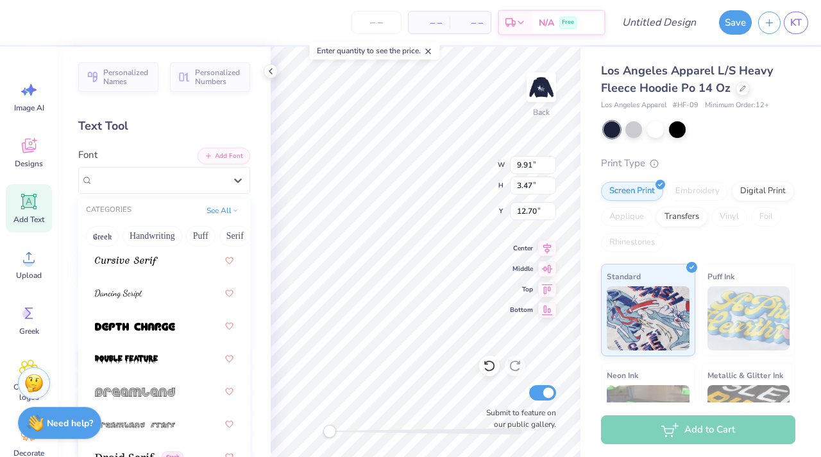
scroll to position [3139, 0]
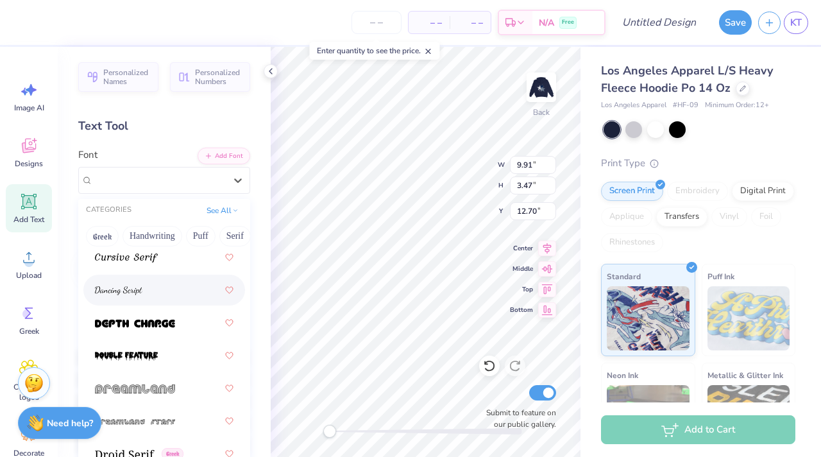
click at [176, 287] on div at bounding box center [164, 289] width 139 height 23
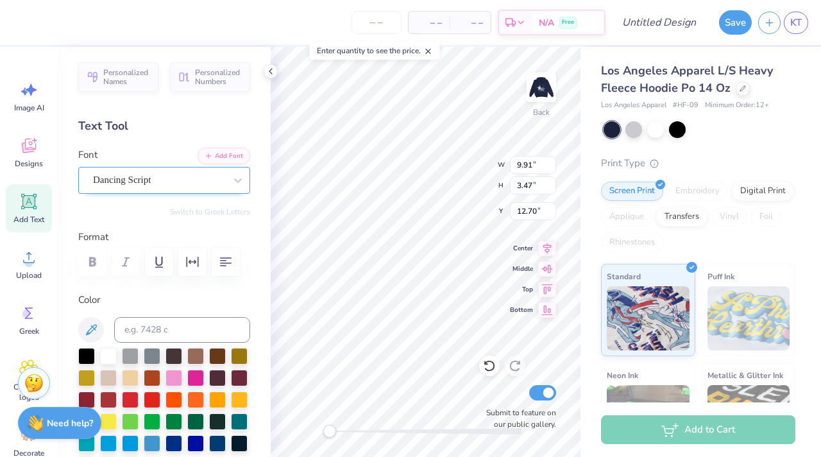
click at [167, 186] on div "Dancing Script" at bounding box center [159, 180] width 135 height 20
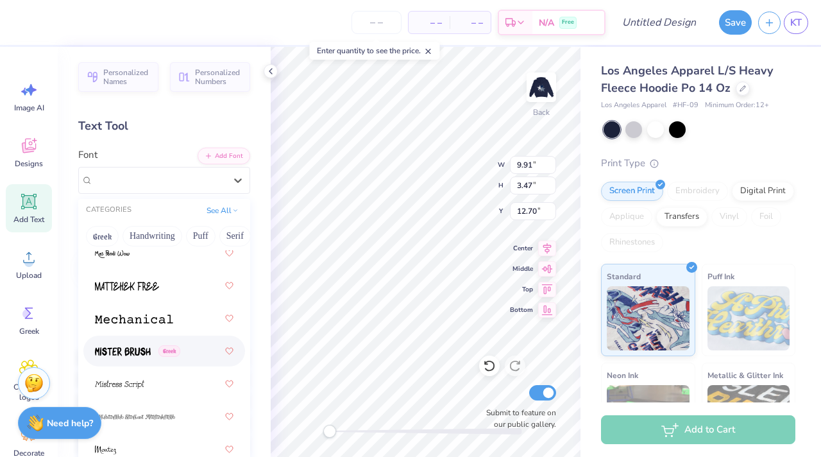
scroll to position [6620, 0]
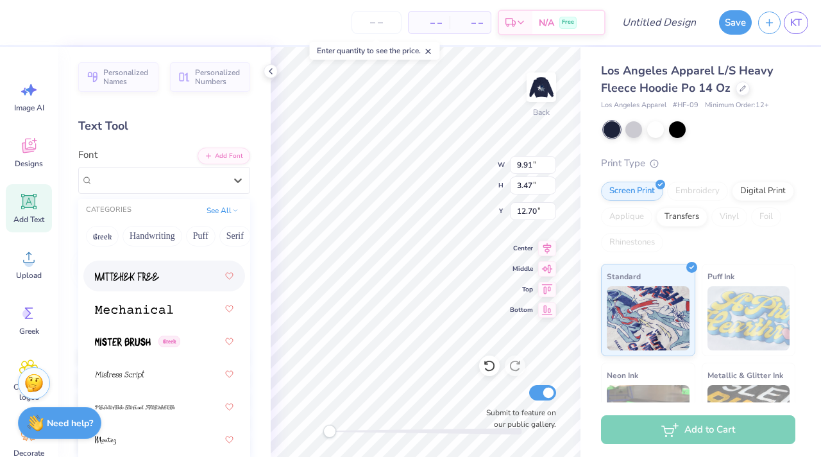
click at [143, 265] on div at bounding box center [164, 275] width 139 height 23
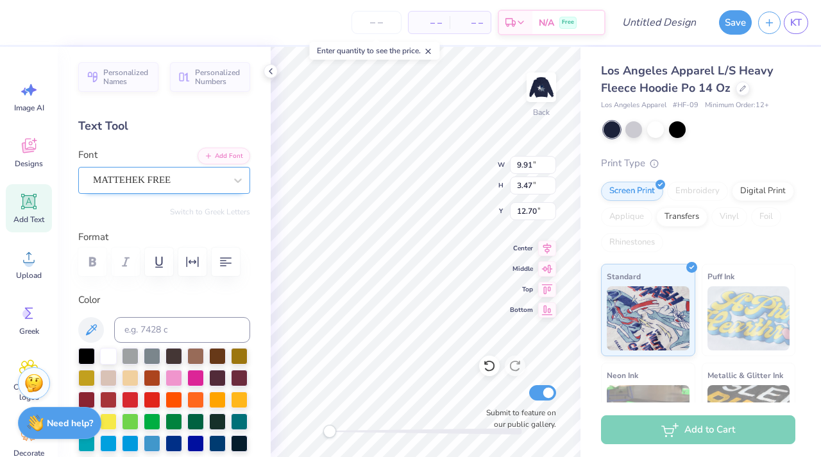
click at [188, 187] on div at bounding box center [159, 179] width 132 height 17
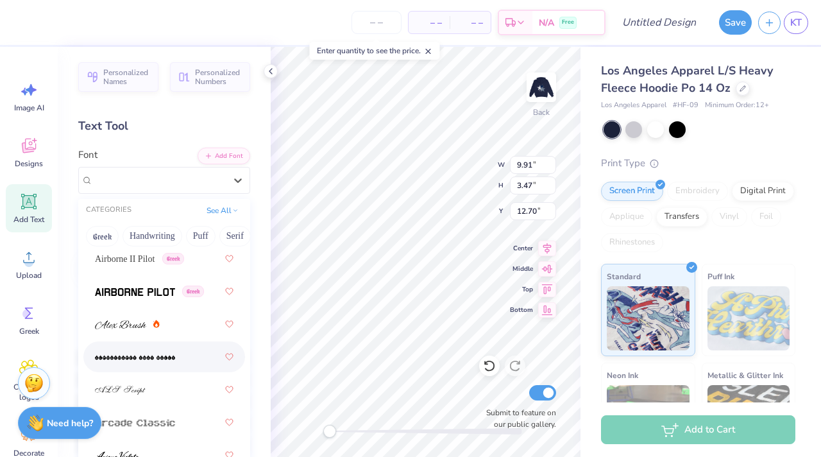
scroll to position [457, 0]
click at [160, 280] on div "Greek" at bounding box center [164, 291] width 139 height 23
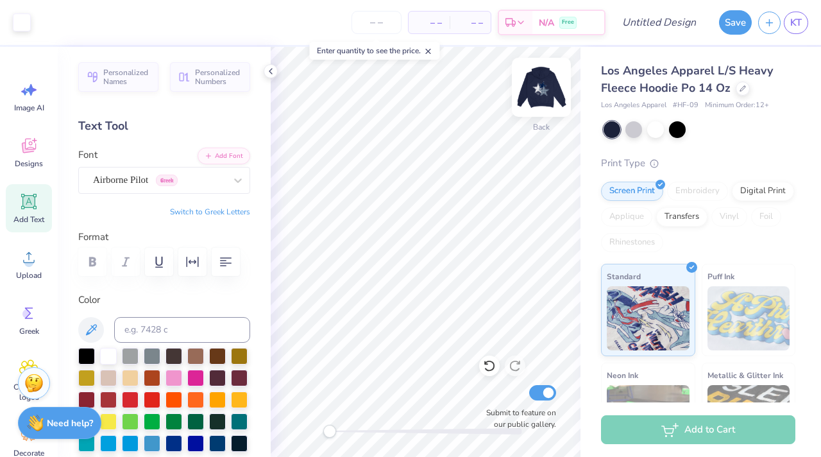
click at [548, 85] on img at bounding box center [541, 87] width 51 height 51
click at [544, 96] on img at bounding box center [541, 87] width 51 height 51
click at [548, 96] on img at bounding box center [541, 87] width 51 height 51
click at [368, 21] on input "number" at bounding box center [376, 22] width 50 height 23
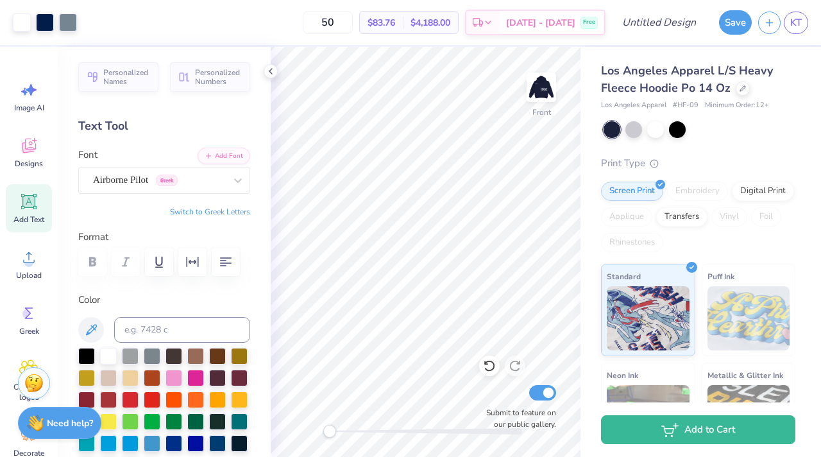
click at [394, 21] on span "$83.76" at bounding box center [381, 22] width 28 height 13
click at [353, 24] on input "50" at bounding box center [328, 22] width 50 height 23
type input "5"
click at [353, 15] on input "75" at bounding box center [328, 22] width 50 height 23
type input "7"
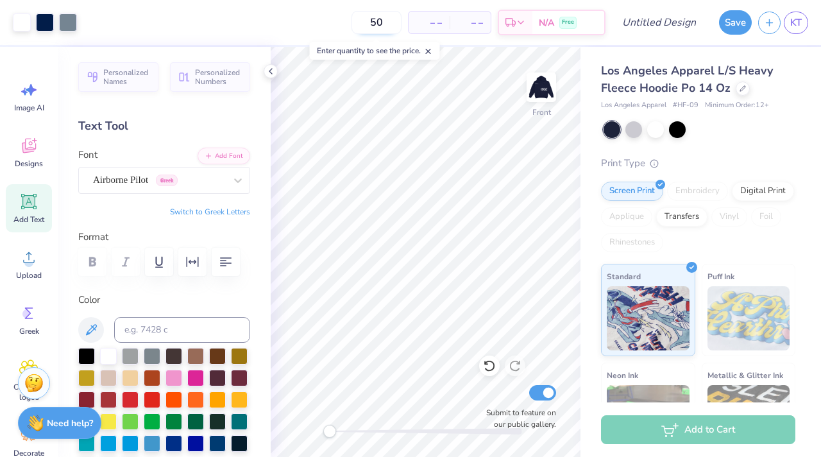
type input "50"
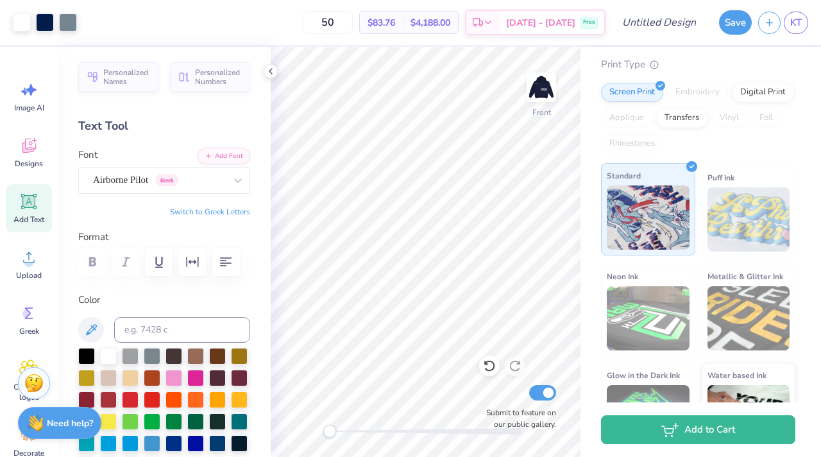
scroll to position [0, 0]
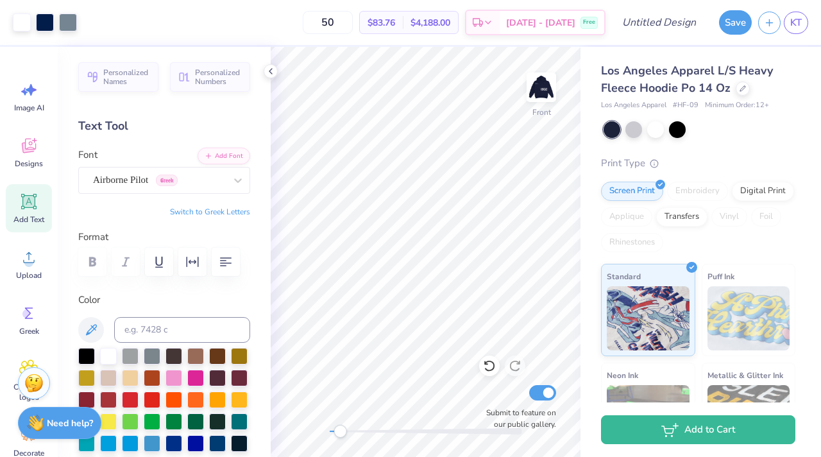
click at [340, 437] on div "Front Submit to feature on our public gallery." at bounding box center [426, 252] width 310 height 410
click at [312, 432] on div "Front Submit to feature on our public gallery." at bounding box center [426, 252] width 310 height 410
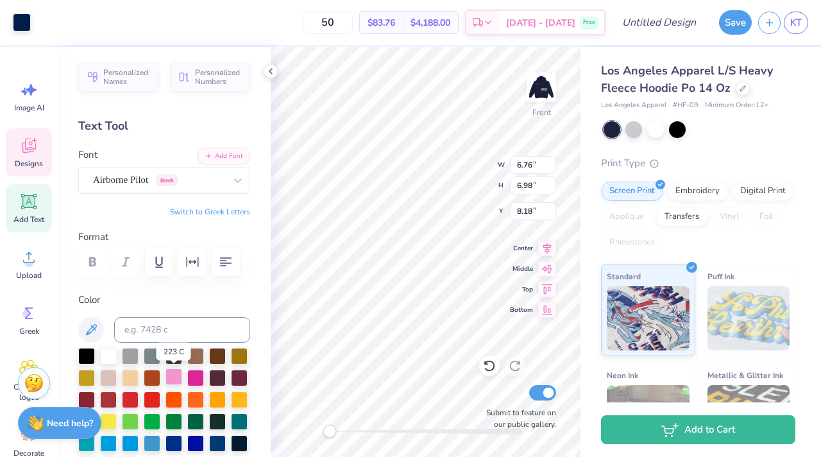
click at [171, 372] on div at bounding box center [173, 376] width 17 height 17
click at [176, 375] on div at bounding box center [173, 376] width 17 height 17
click at [102, 297] on label "Color" at bounding box center [164, 299] width 172 height 15
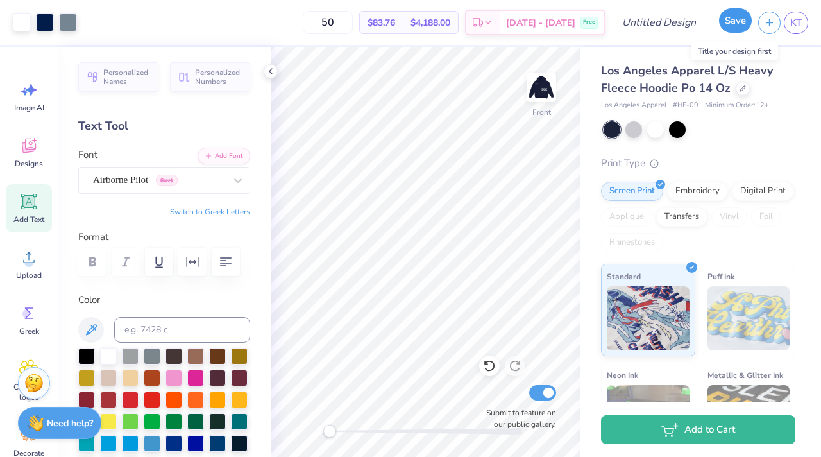
click at [725, 22] on button "Save" at bounding box center [735, 20] width 33 height 24
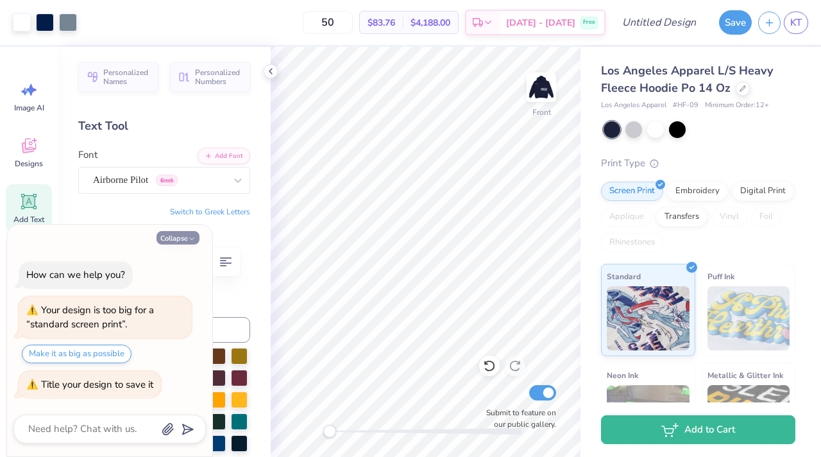
click at [168, 239] on button "Collapse" at bounding box center [177, 237] width 43 height 13
type textarea "x"
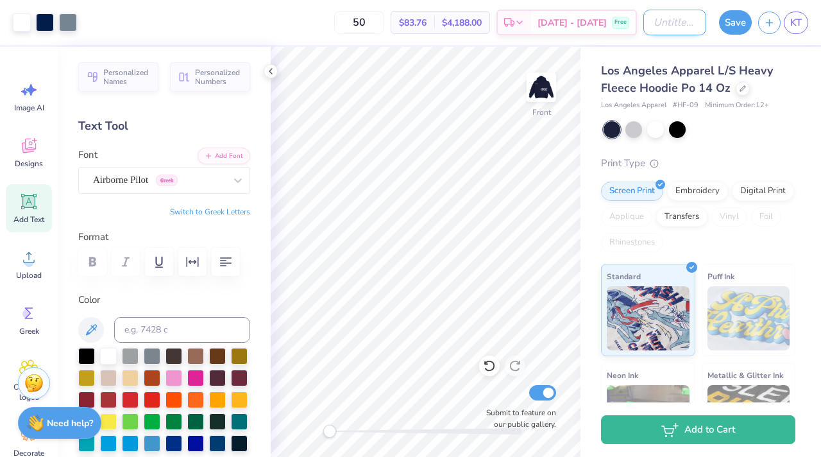
click at [666, 33] on input "Design Title" at bounding box center [674, 23] width 63 height 26
type input "t"
type input "Star date hoodie"
click at [737, 20] on button "Save" at bounding box center [735, 20] width 33 height 24
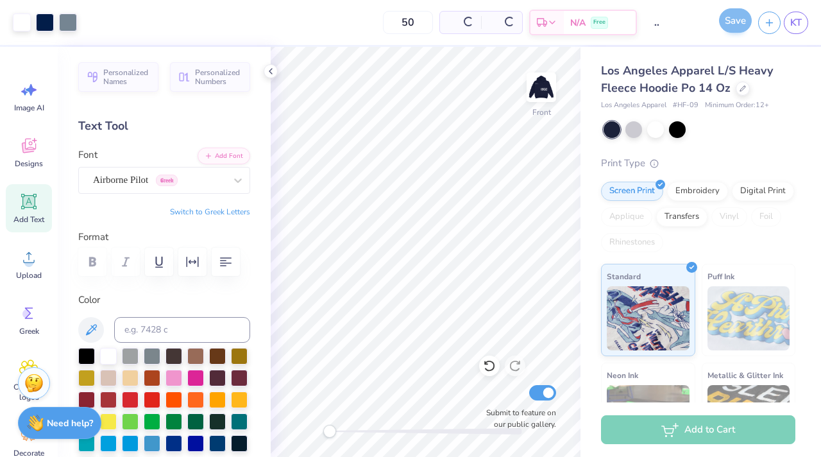
scroll to position [0, 0]
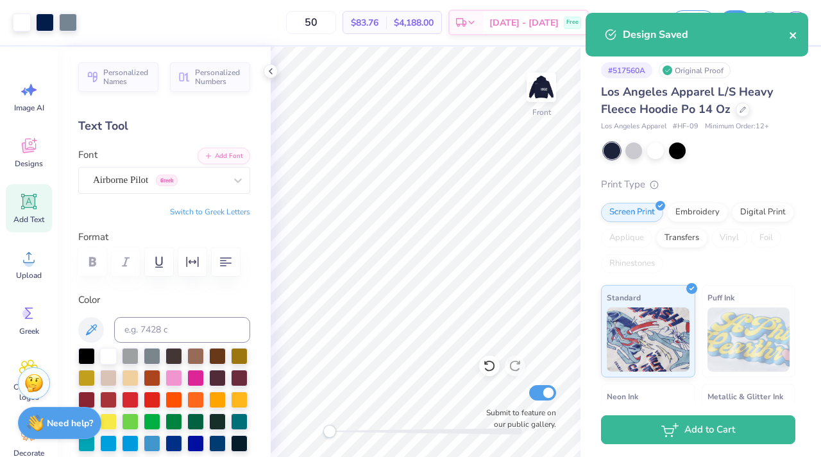
click at [791, 33] on icon "close" at bounding box center [793, 35] width 9 height 10
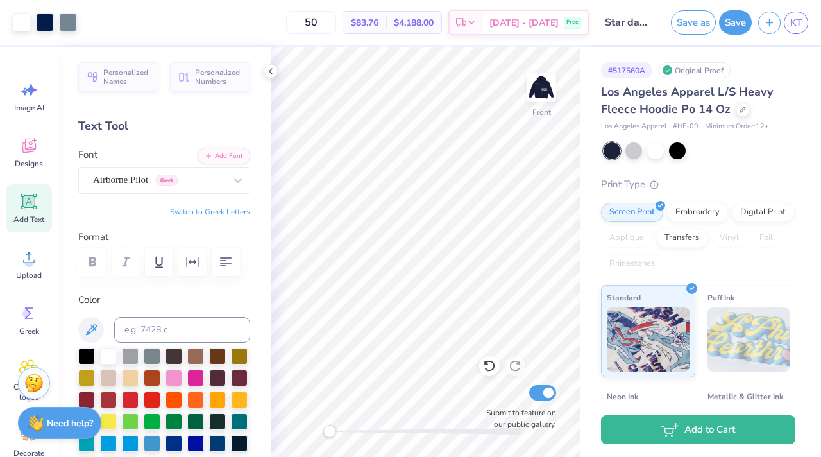
click at [772, 28] on div "Design Saved" at bounding box center [697, 39] width 228 height 58
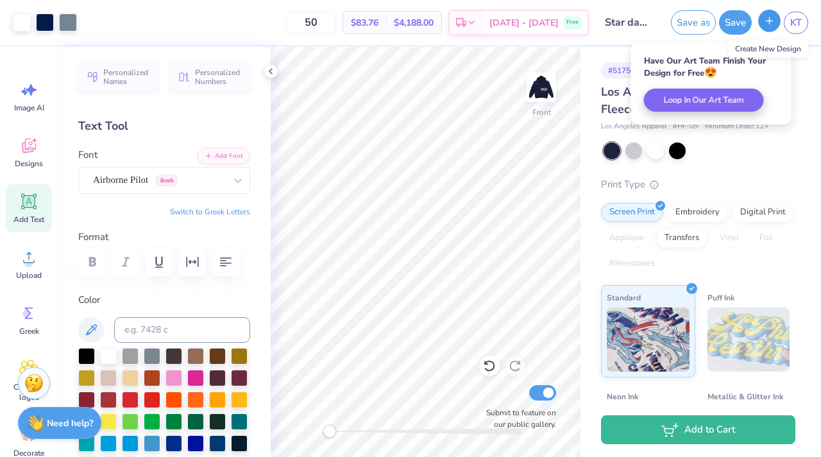
click at [768, 26] on button "button" at bounding box center [769, 21] width 22 height 22
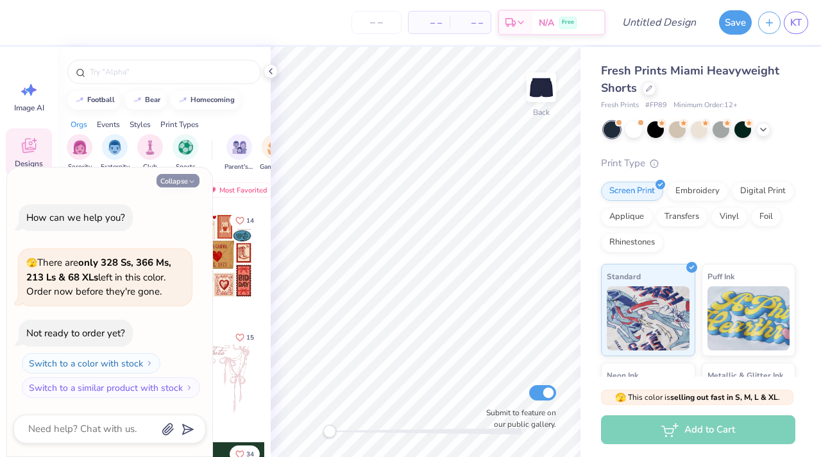
click at [185, 181] on button "Collapse" at bounding box center [177, 180] width 43 height 13
type textarea "x"
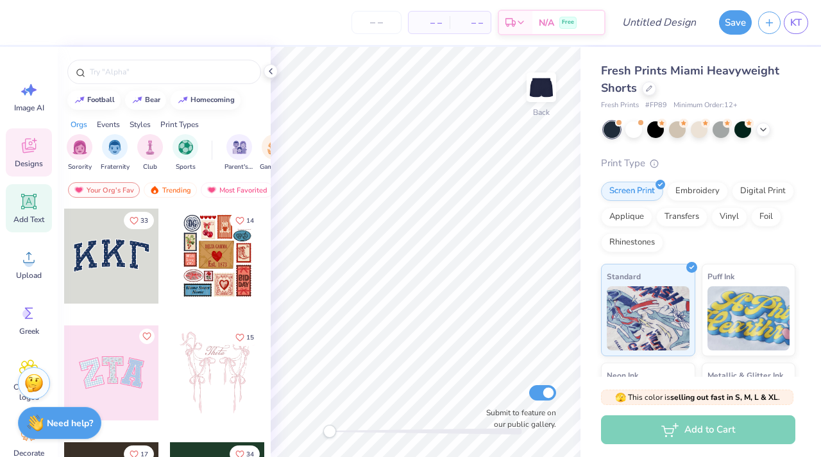
click at [18, 206] on div "Add Text" at bounding box center [29, 208] width 46 height 48
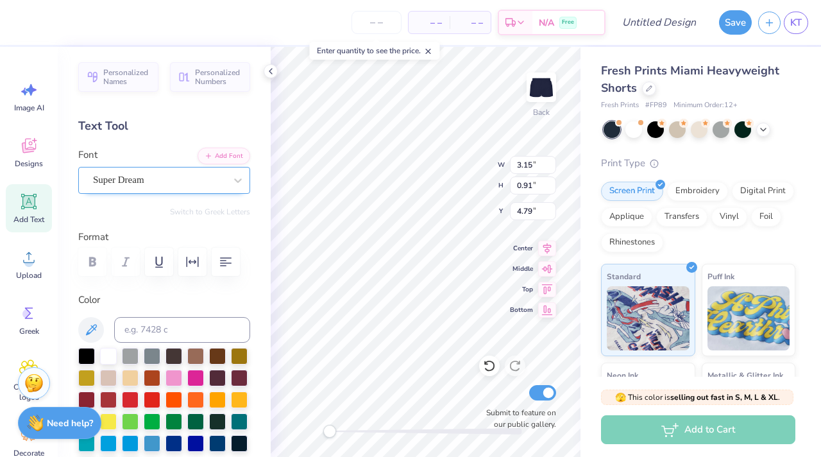
click at [210, 176] on div "Super Dream" at bounding box center [159, 180] width 135 height 20
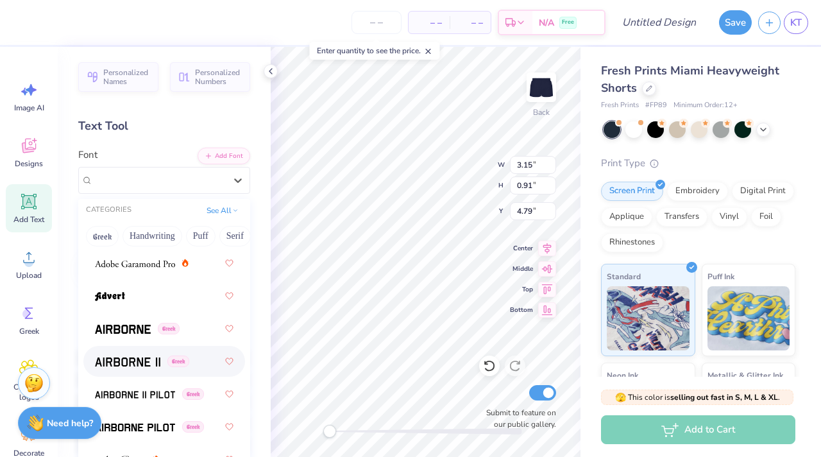
scroll to position [265, 0]
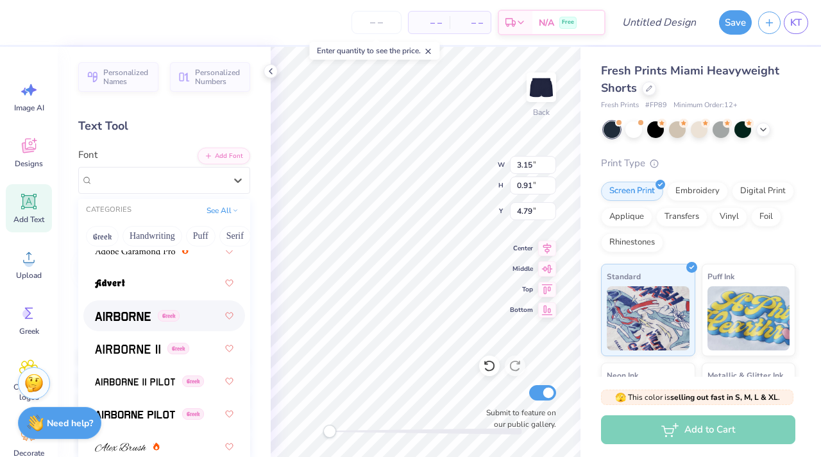
click at [154, 321] on div "Greek" at bounding box center [137, 315] width 85 height 13
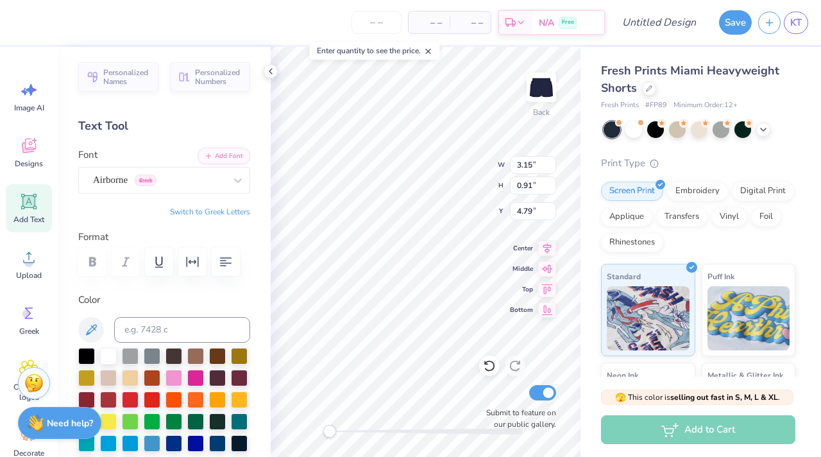
scroll to position [0, 0]
type textarea "D"
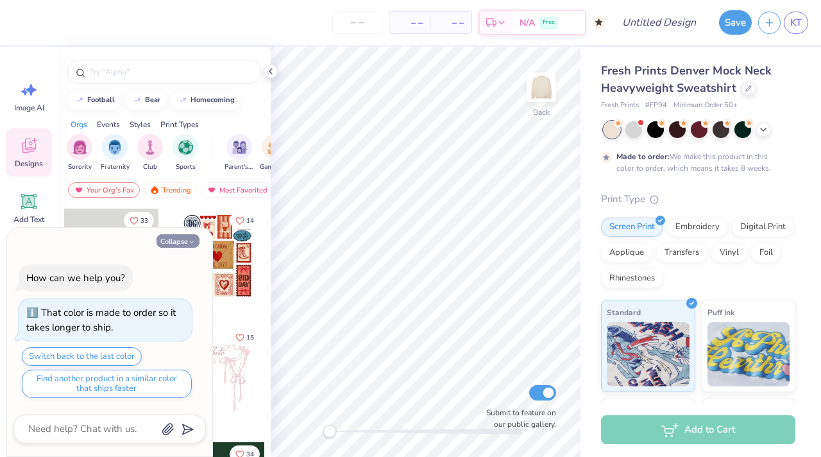
click at [183, 234] on button "Collapse" at bounding box center [177, 240] width 43 height 13
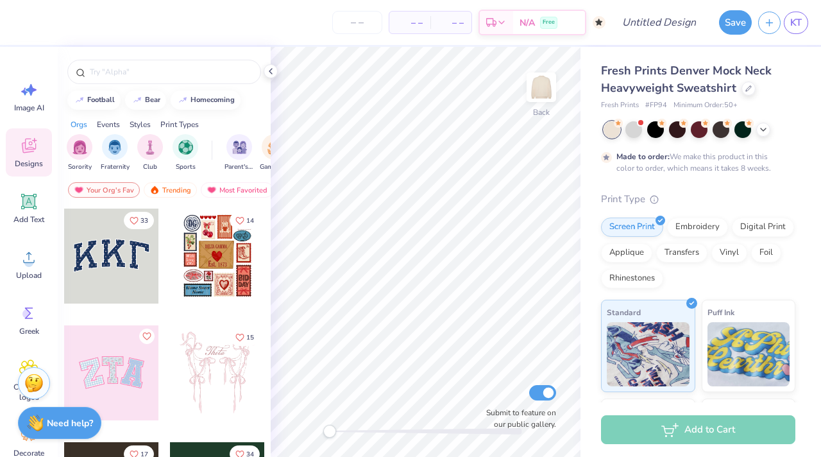
click at [122, 248] on div at bounding box center [111, 255] width 95 height 95
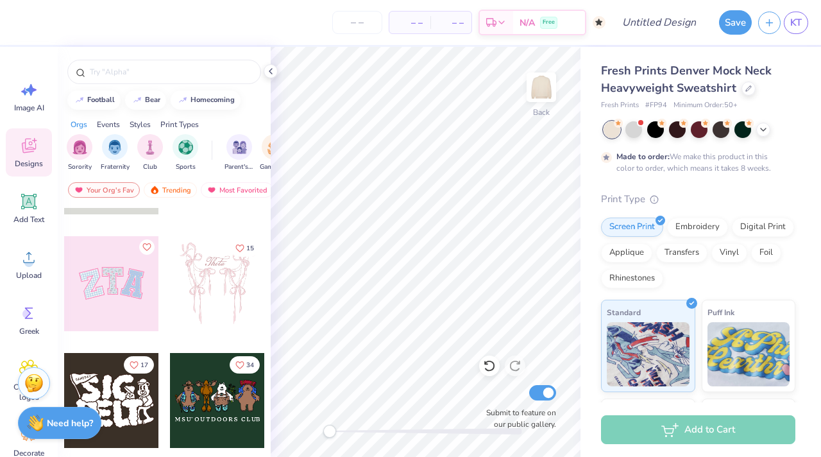
scroll to position [85, 0]
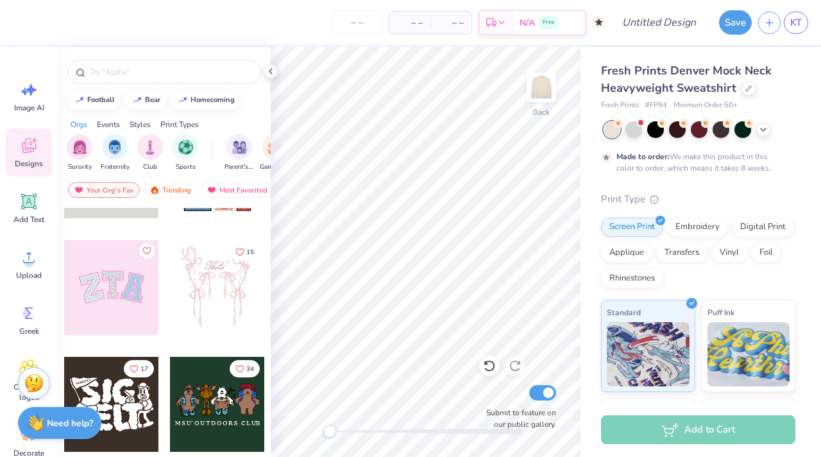
click at [124, 298] on div at bounding box center [111, 287] width 95 height 95
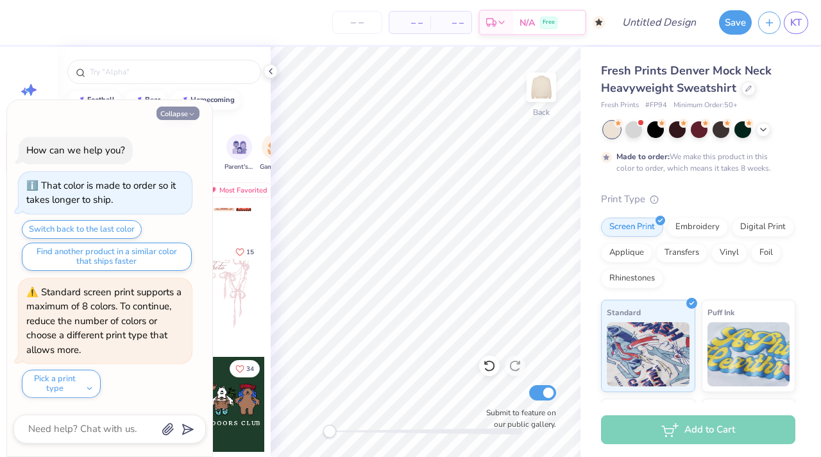
click at [158, 111] on button "Collapse" at bounding box center [177, 112] width 43 height 13
type textarea "x"
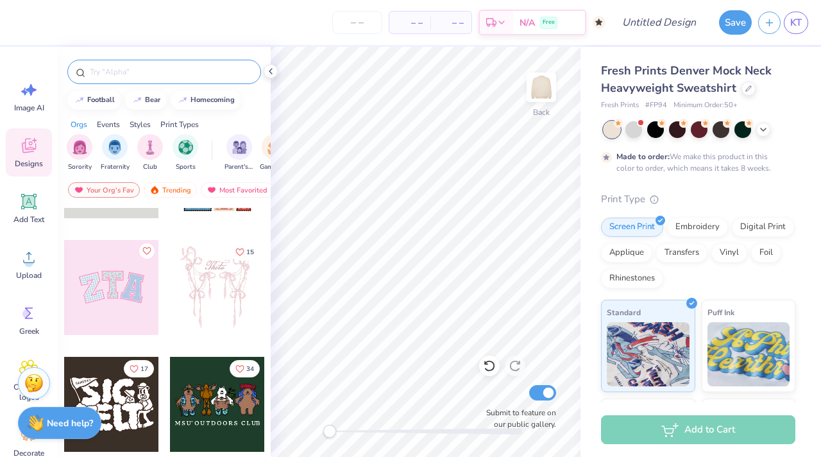
click at [121, 71] on input "text" at bounding box center [170, 71] width 164 height 13
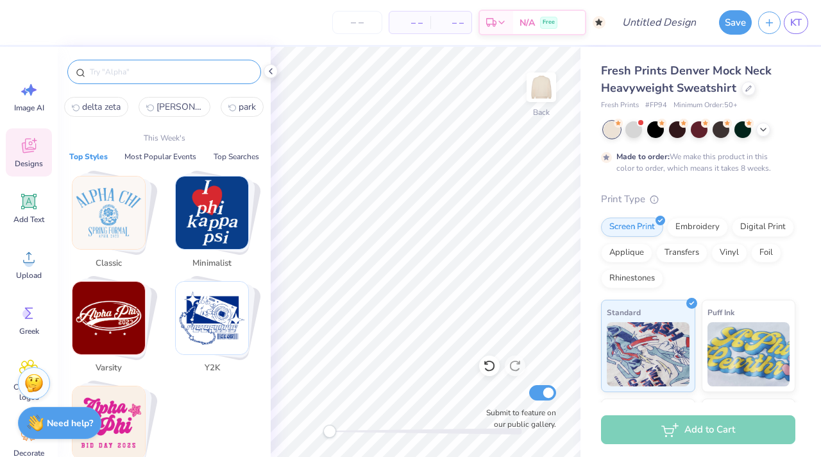
click at [101, 112] on span "delta zeta" at bounding box center [101, 107] width 38 height 12
type input "delta zeta"
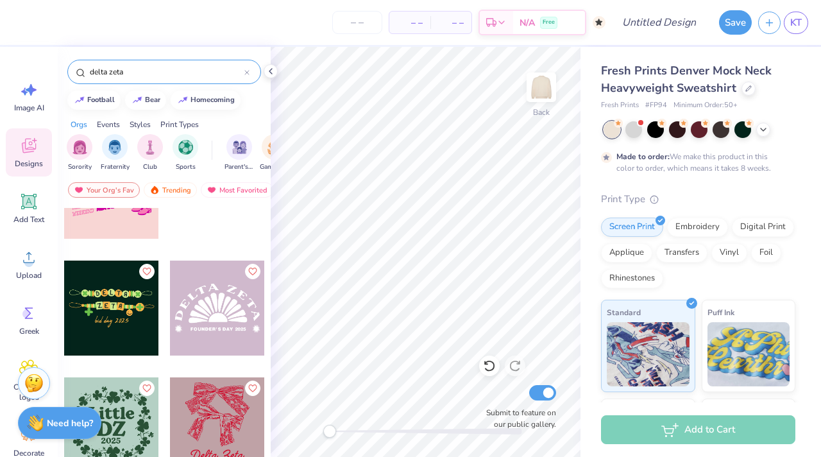
scroll to position [3879, 0]
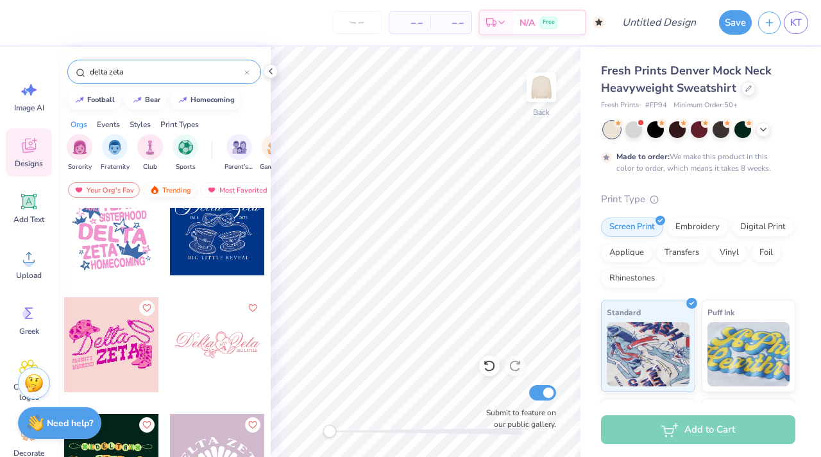
click at [175, 182] on div "Trending" at bounding box center [170, 189] width 53 height 15
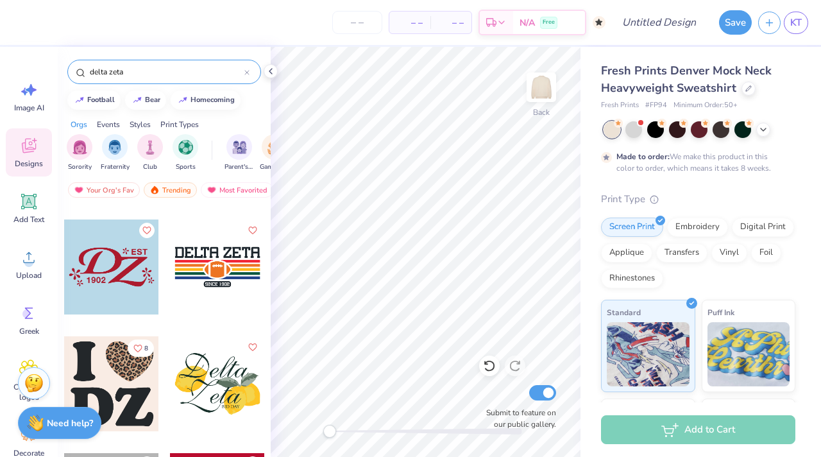
scroll to position [2807, 0]
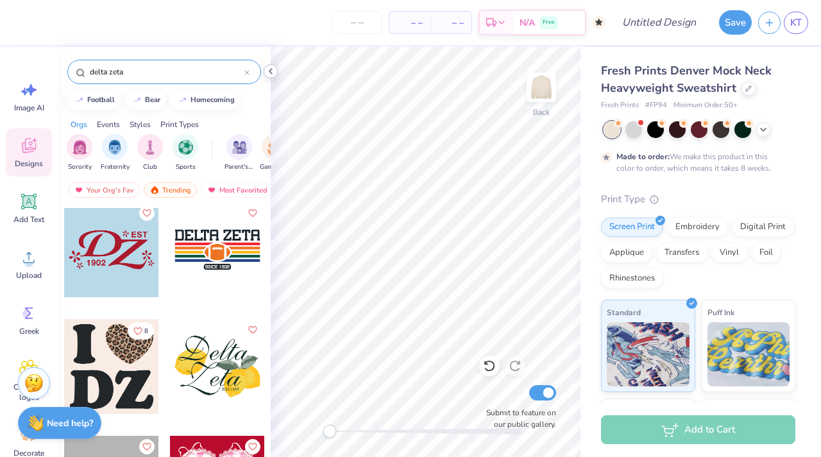
click at [271, 72] on icon at bounding box center [270, 71] width 10 height 10
